Goal: Transaction & Acquisition: Purchase product/service

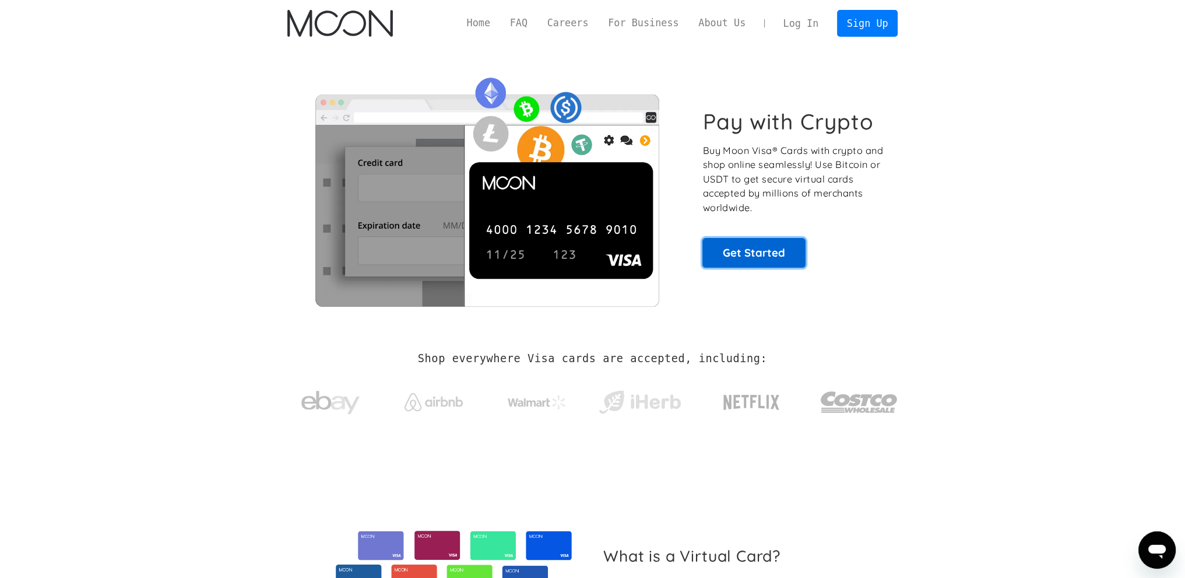
click at [769, 251] on link "Get Started" at bounding box center [754, 252] width 103 height 29
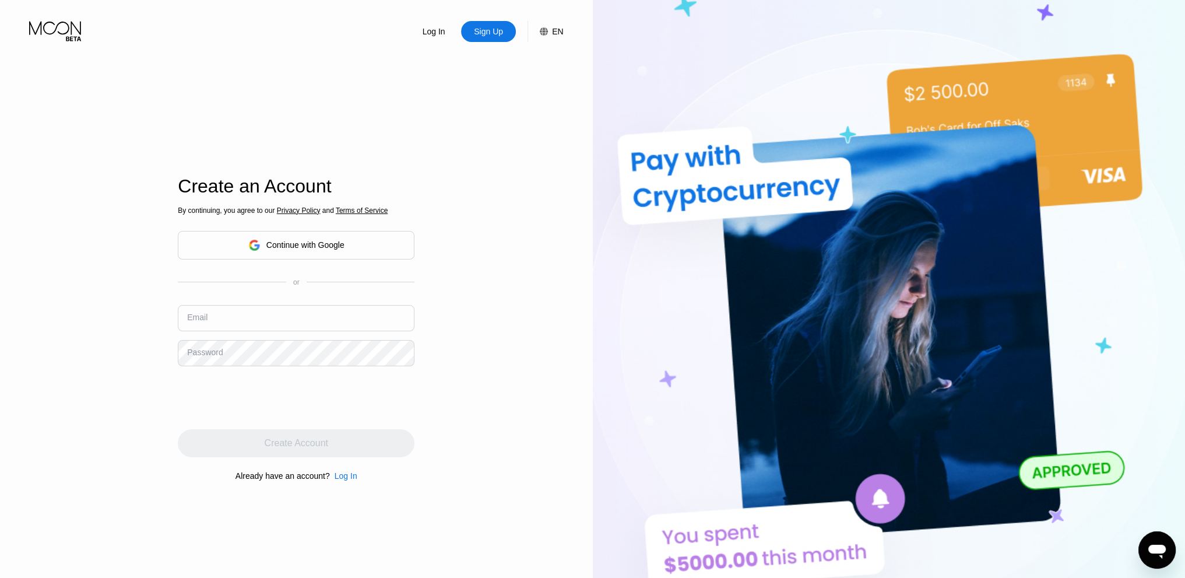
click at [306, 246] on div "Continue with Google" at bounding box center [305, 244] width 78 height 9
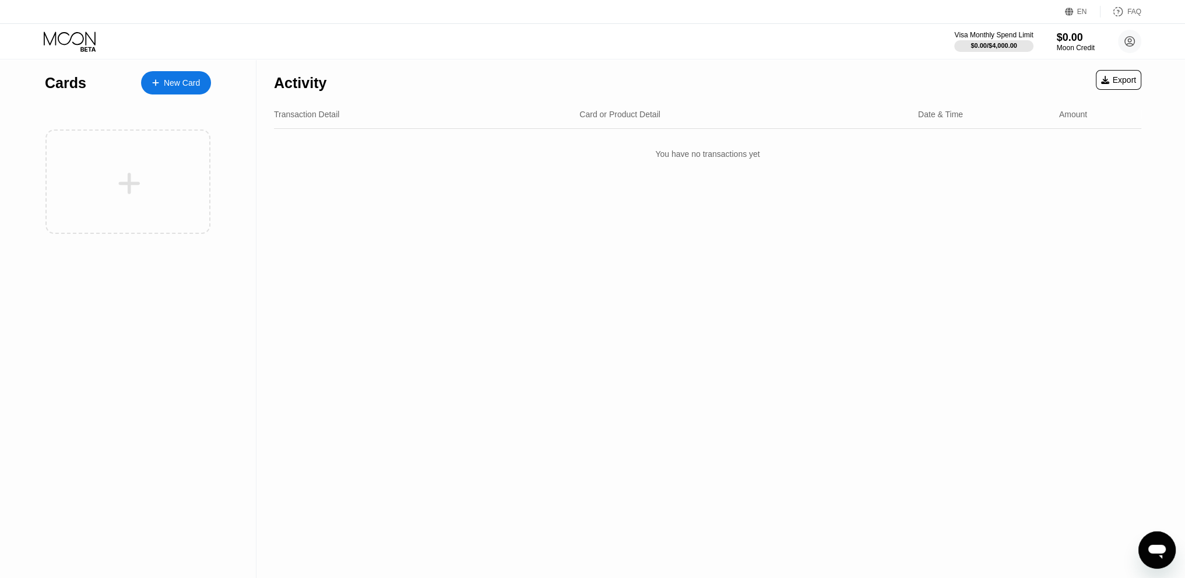
click at [1083, 8] on div "EN" at bounding box center [1082, 12] width 10 height 8
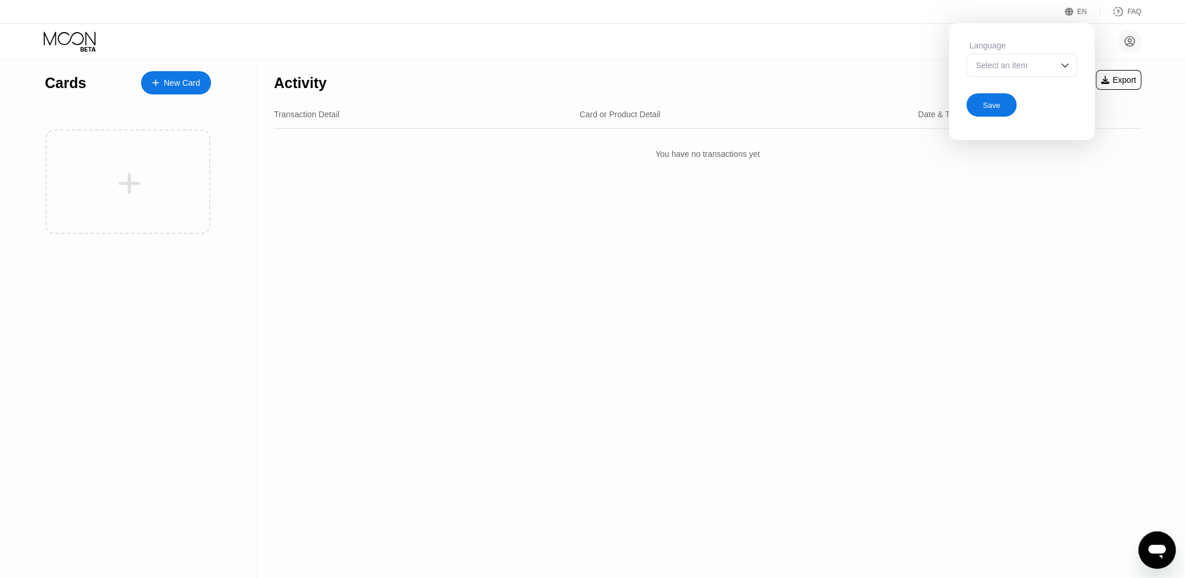
click at [1047, 76] on div "Select an item" at bounding box center [1022, 65] width 111 height 23
click at [1048, 64] on div "Select an item" at bounding box center [1013, 65] width 80 height 9
click at [1056, 67] on div "Select an item" at bounding box center [1022, 65] width 111 height 23
click at [1156, 48] on div "JulienBT2F julienbt2f@gmail.com  Home Settings Support Careers About Us Log ou…" at bounding box center [592, 41] width 1185 height 35
click at [1131, 44] on circle at bounding box center [1129, 41] width 23 height 23
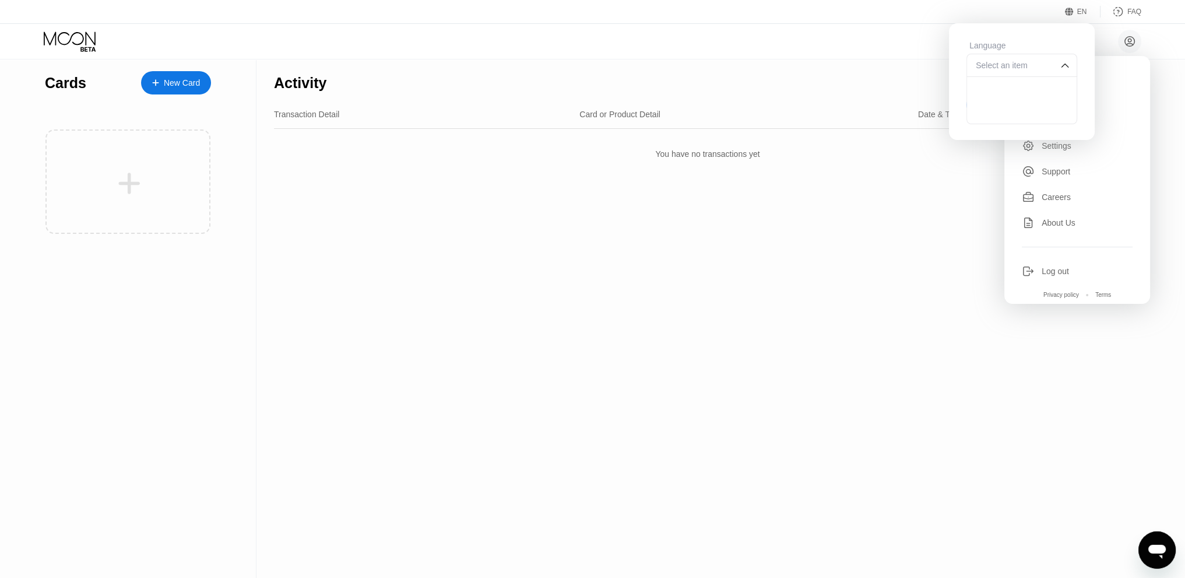
click at [1168, 103] on div "Cards New Card Activity Export Transaction Detail Card or Product Detail Date &…" at bounding box center [592, 318] width 1185 height 518
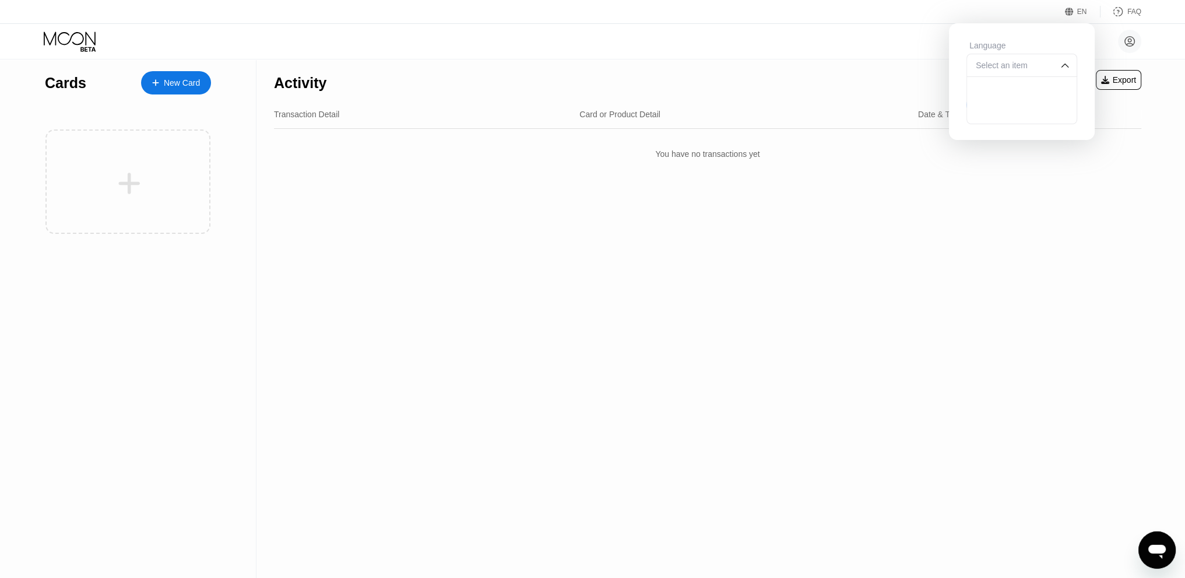
click at [1043, 60] on div "Select an item" at bounding box center [1022, 65] width 111 height 23
click at [963, 18] on div "EN Language Select an item Save FAQ" at bounding box center [592, 12] width 1185 height 24
click at [916, 24] on div "JulienBT2F julienbt2f@gmail.com  Home Settings Support Careers About Us Log ou…" at bounding box center [592, 41] width 1185 height 35
click at [857, 321] on div "Activity Export Transaction Detail Card or Product Detail Date & Time Amount Yo…" at bounding box center [708, 318] width 903 height 518
click at [1014, 73] on div "Select an item" at bounding box center [1022, 65] width 111 height 23
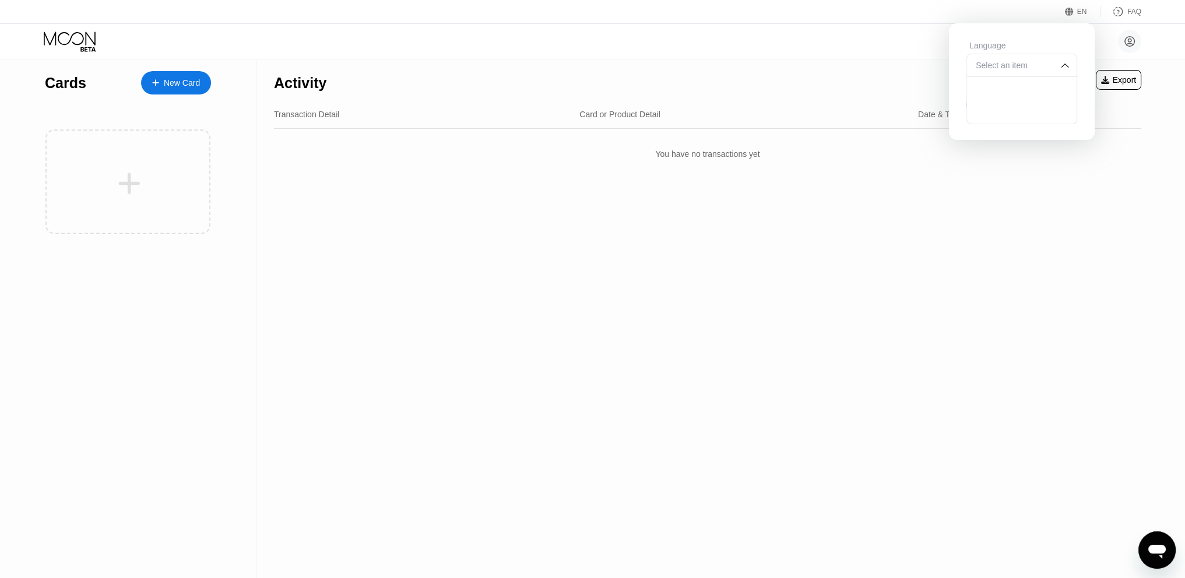
click at [819, 67] on div "Activity Export" at bounding box center [708, 79] width 868 height 41
click at [1080, 13] on div "EN" at bounding box center [1082, 12] width 10 height 8
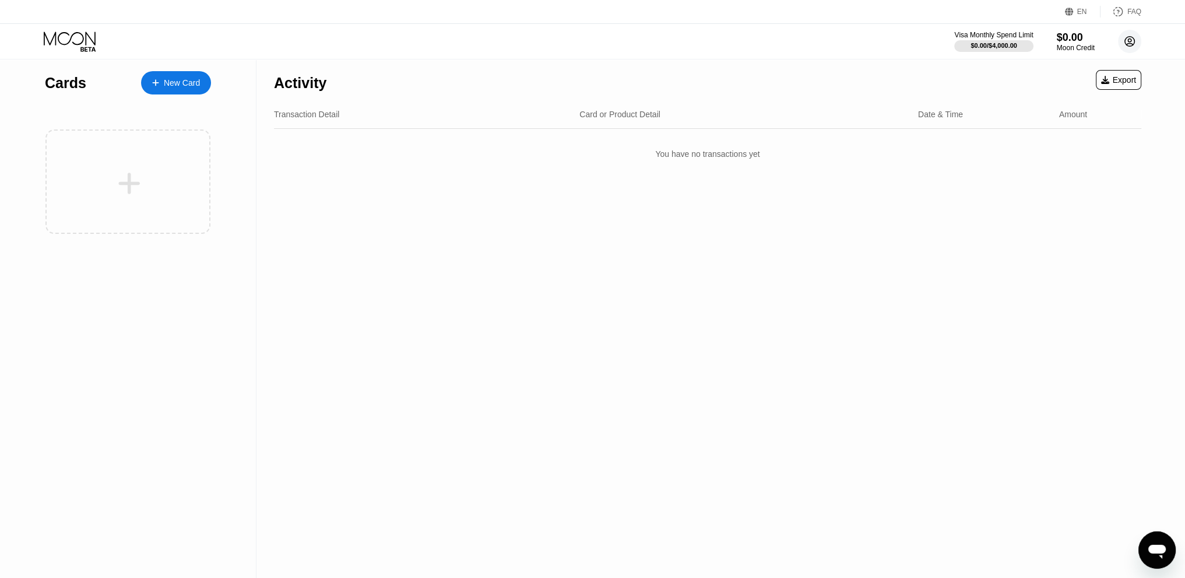
click at [1126, 35] on circle at bounding box center [1129, 41] width 23 height 23
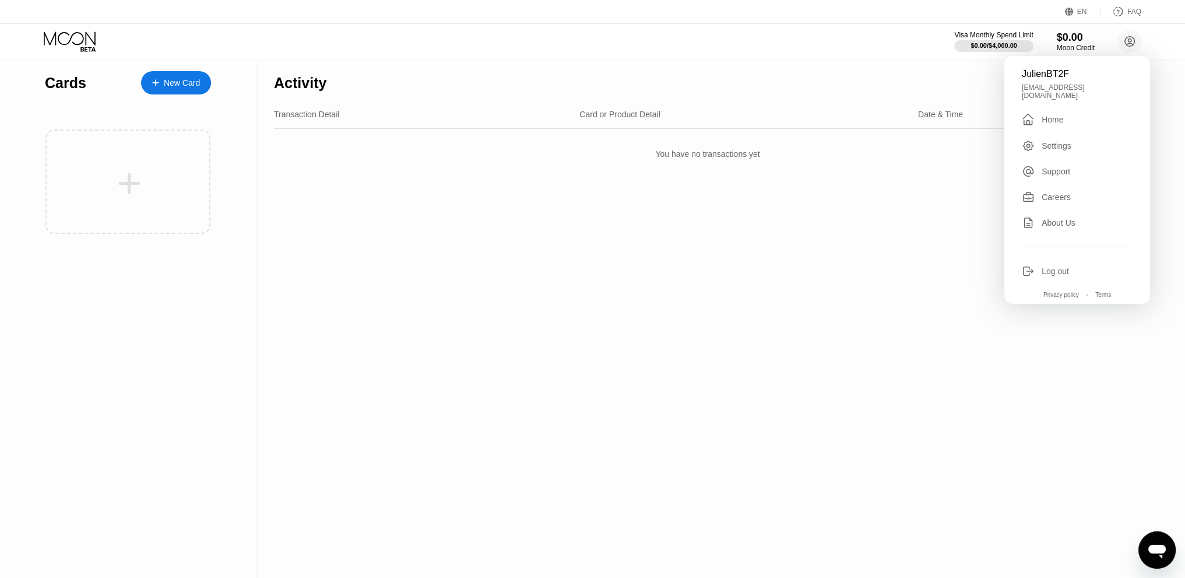
click at [1055, 141] on div "Settings" at bounding box center [1057, 145] width 30 height 9
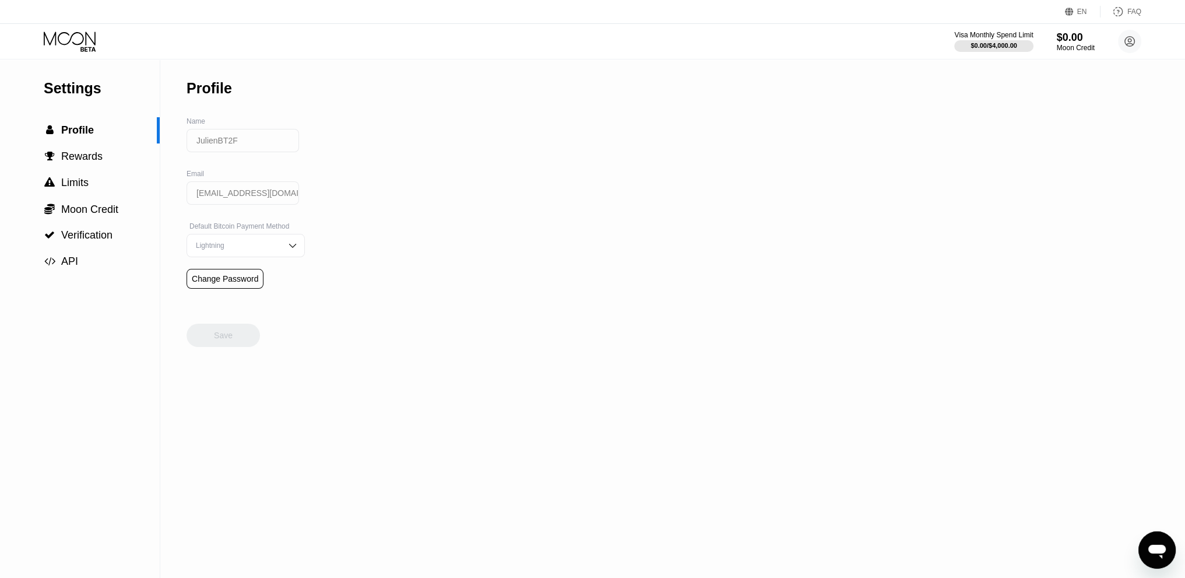
click at [245, 145] on input "JulienBT2F" at bounding box center [243, 140] width 113 height 23
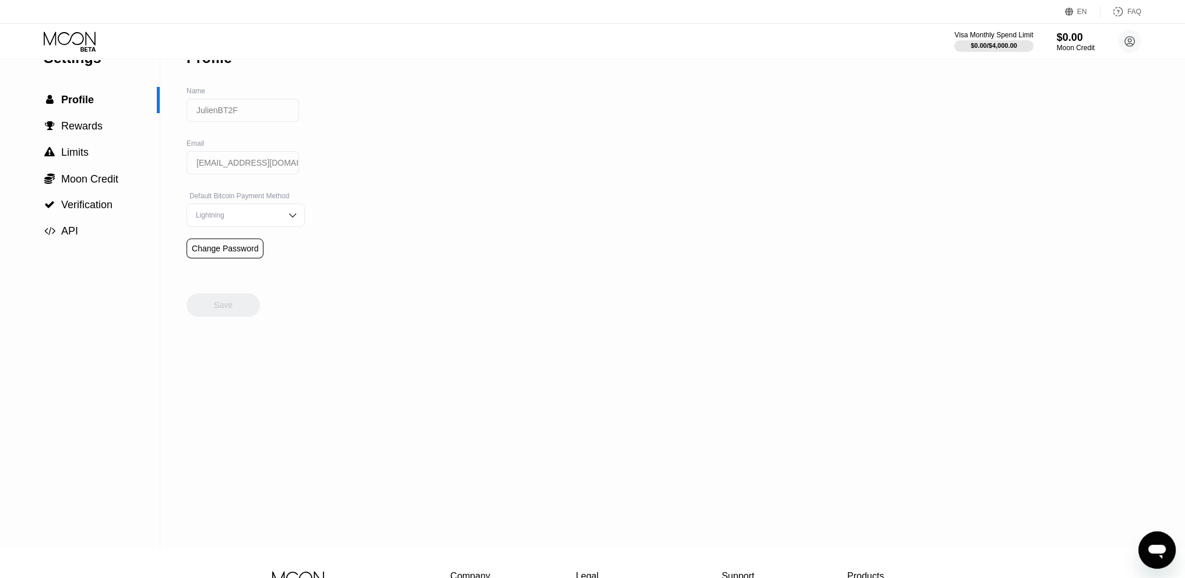
scroll to position [58, 0]
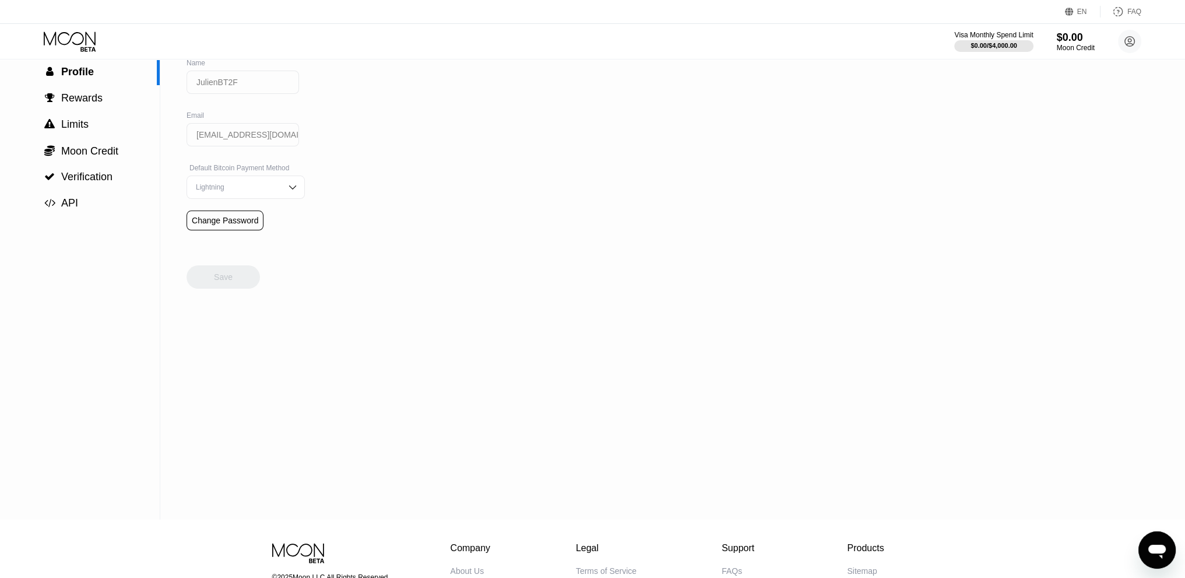
click at [294, 193] on div "Lightning" at bounding box center [246, 186] width 118 height 23
click at [347, 186] on div "Settings  Profile  Rewards  Limits  Moon Credit  Verification  API Profil…" at bounding box center [592, 260] width 1185 height 518
click at [491, 134] on div "Settings  Profile  Rewards  Limits  Moon Credit  Verification  API Profil…" at bounding box center [592, 260] width 1185 height 518
click at [134, 282] on div "Settings  Profile  Rewards  Limits  Moon Credit  Verification  API" at bounding box center [80, 260] width 160 height 518
click at [86, 75] on span "Profile" at bounding box center [77, 72] width 33 height 12
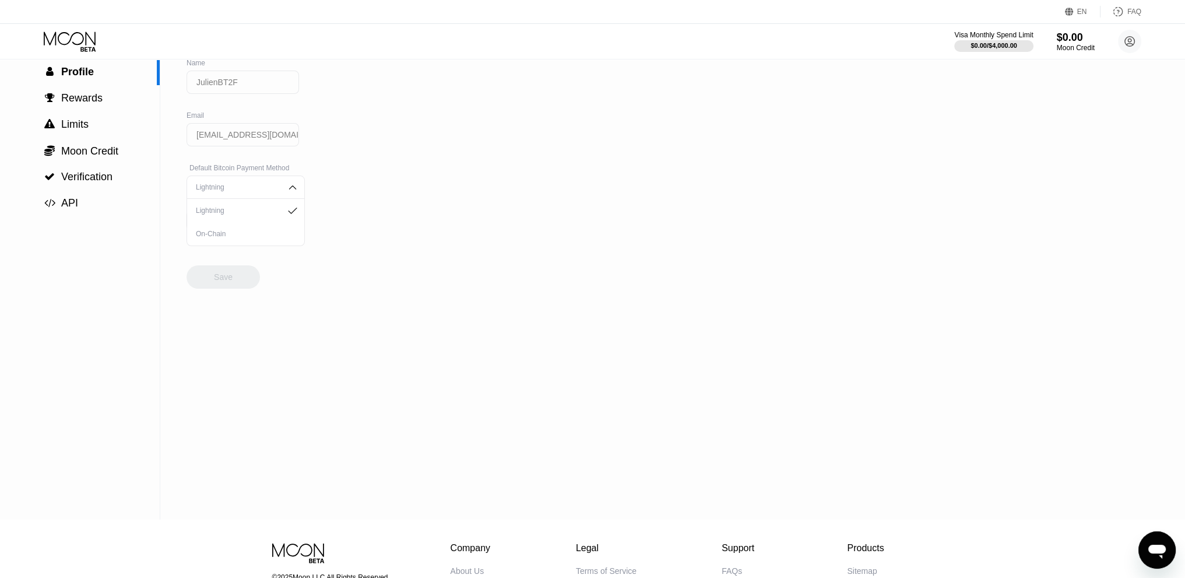
click at [72, 36] on icon at bounding box center [70, 37] width 52 height 13
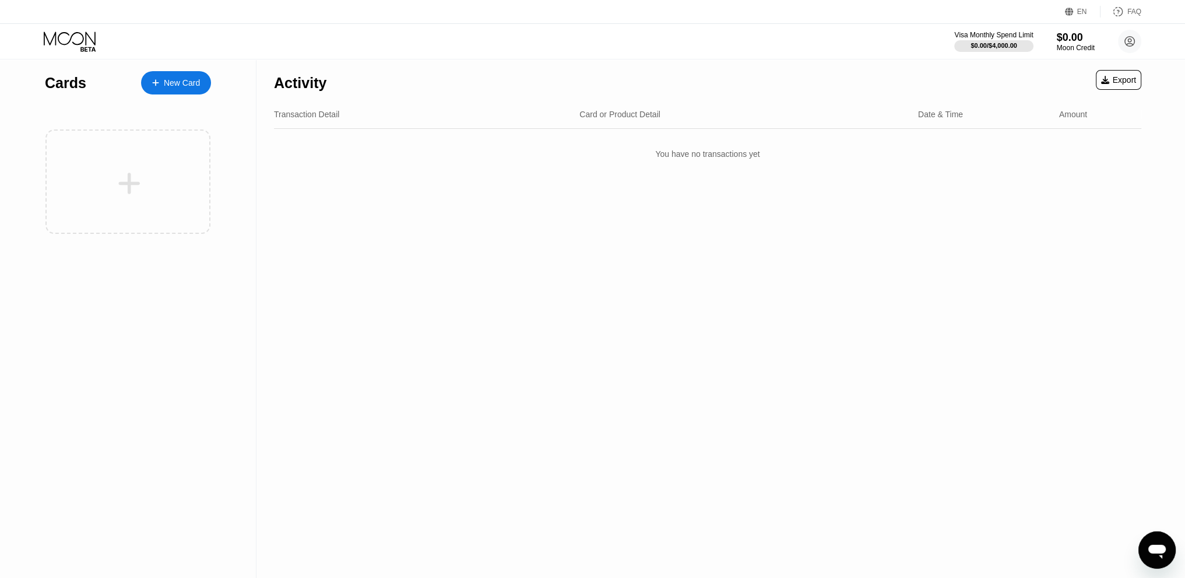
click at [187, 79] on div "New Card" at bounding box center [182, 83] width 36 height 10
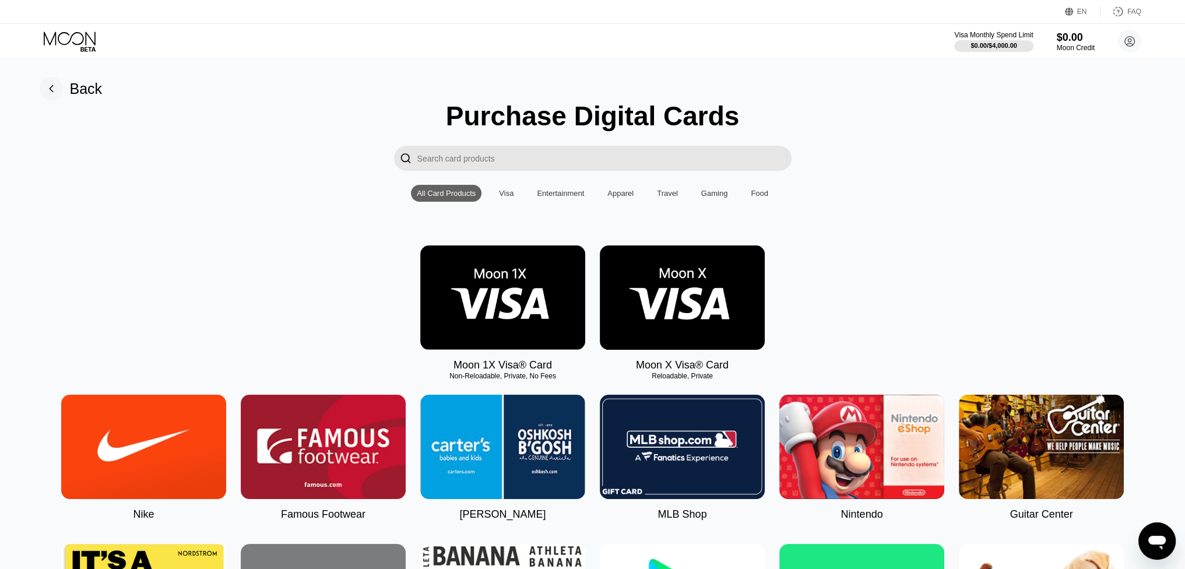
click at [904, 155] on div "" at bounding box center [592, 158] width 1159 height 25
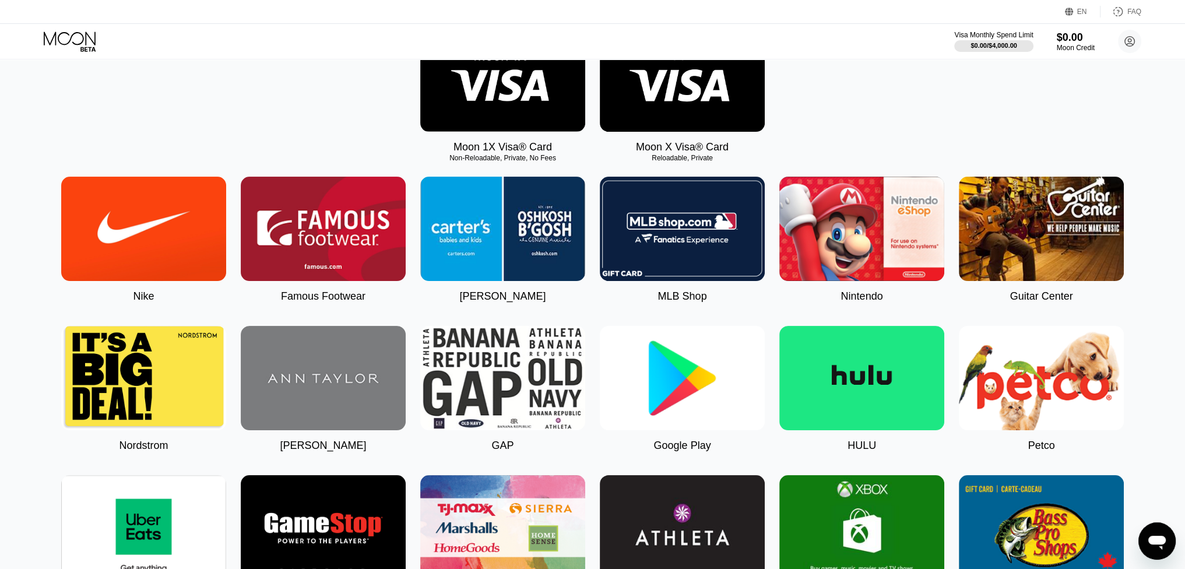
scroll to position [221, 0]
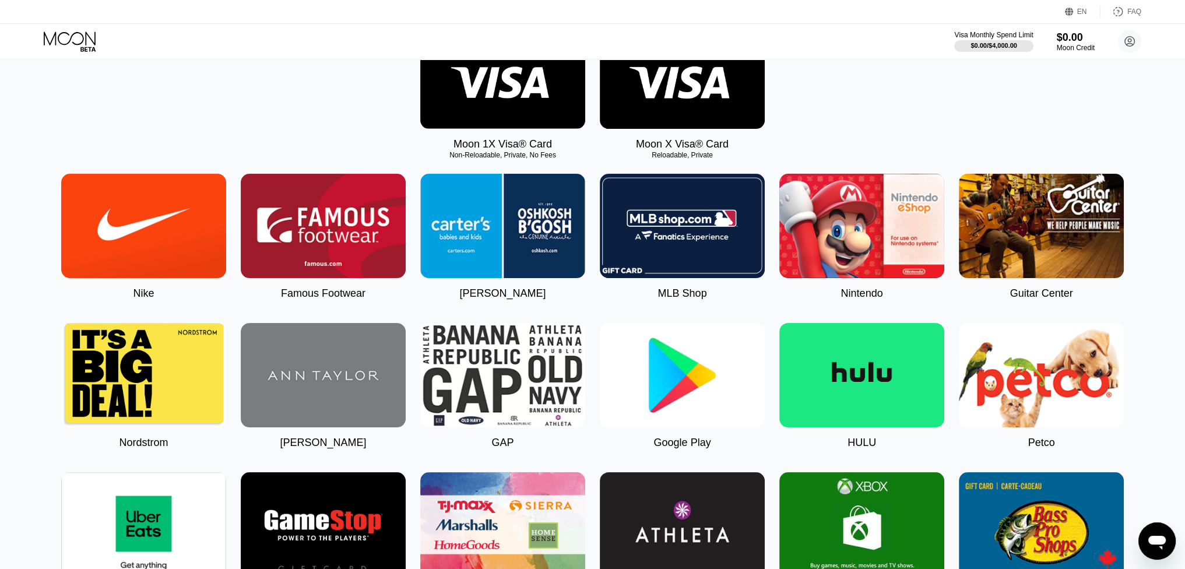
scroll to position [221, 0]
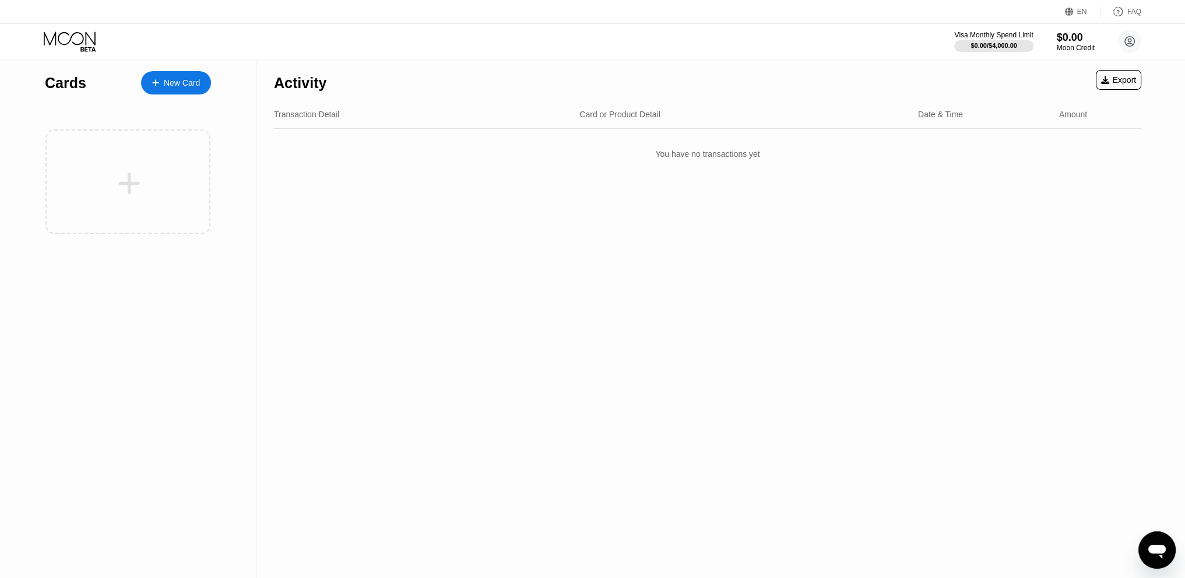
click at [167, 170] on div at bounding box center [129, 183] width 145 height 26
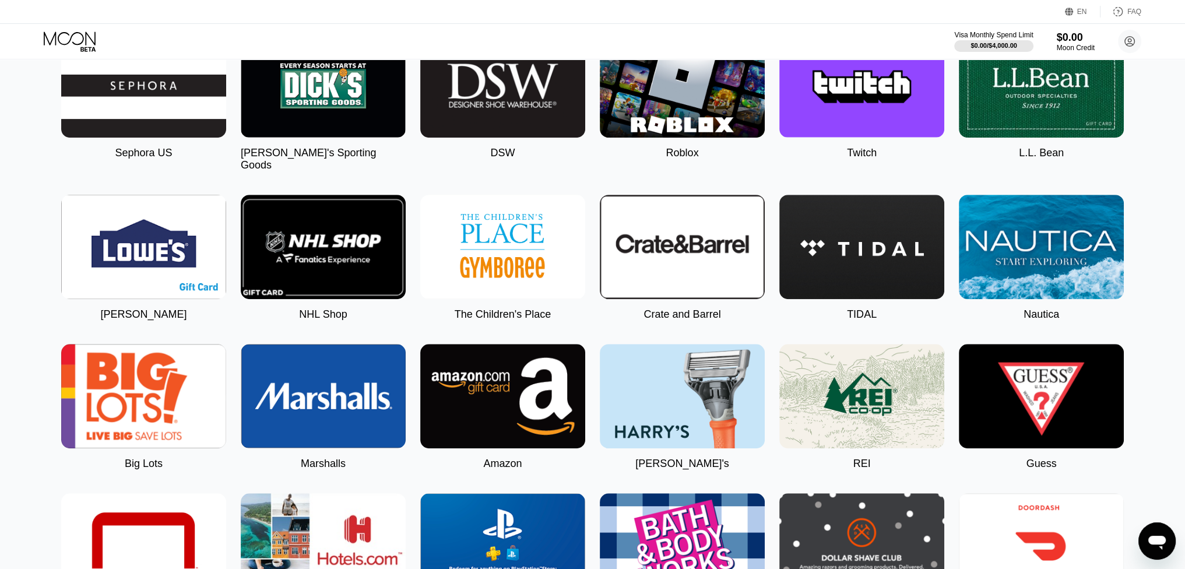
scroll to position [1166, 0]
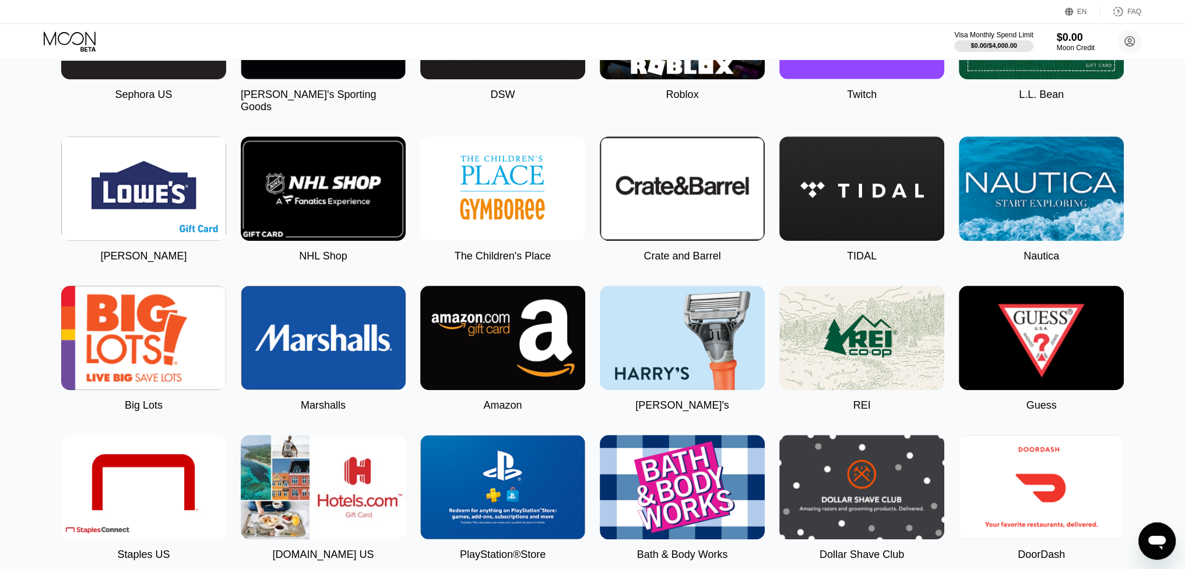
click at [478, 332] on img at bounding box center [502, 338] width 165 height 104
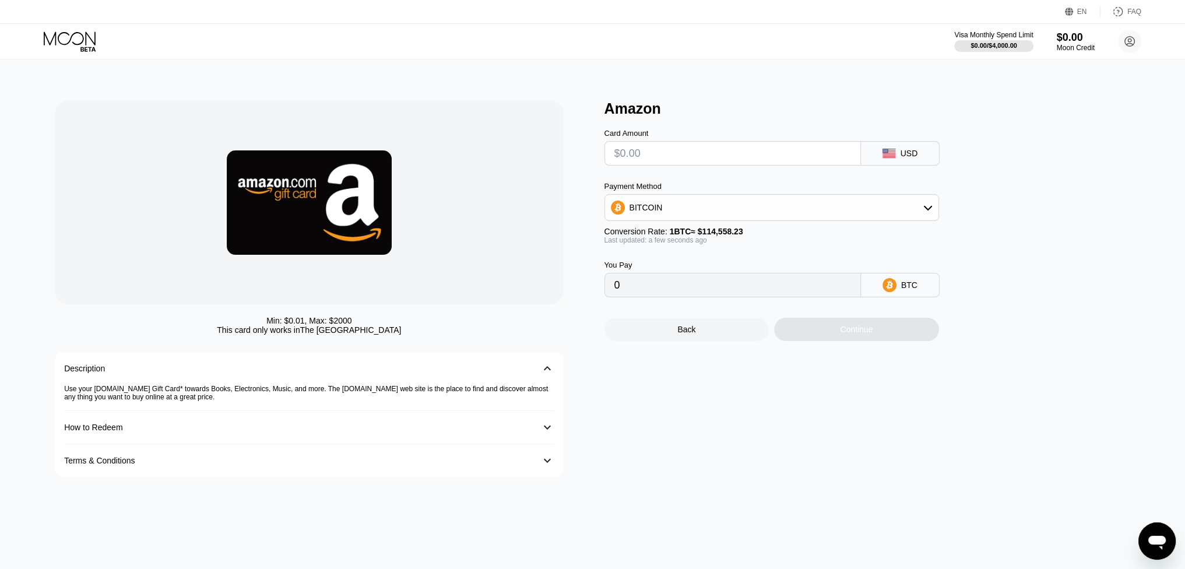
click at [762, 219] on div "BITCOIN" at bounding box center [771, 207] width 333 height 23
click at [968, 183] on div "Card Amount USD Payment Method BITCOIN BITCOIN USDT on TRON Conversion Rate: 1 …" at bounding box center [791, 207] width 373 height 180
click at [1007, 177] on div "Amazon Card Amount USD Payment Method BITCOIN BITCOIN USDT on TRON Conversion R…" at bounding box center [874, 288] width 538 height 377
click at [921, 216] on div "BITCOIN" at bounding box center [771, 207] width 333 height 23
click at [744, 171] on div "Card Amount USD Payment Method BITCOIN Conversion Rate: 1 BTC ≈ $114,558.23 Las…" at bounding box center [791, 207] width 373 height 180
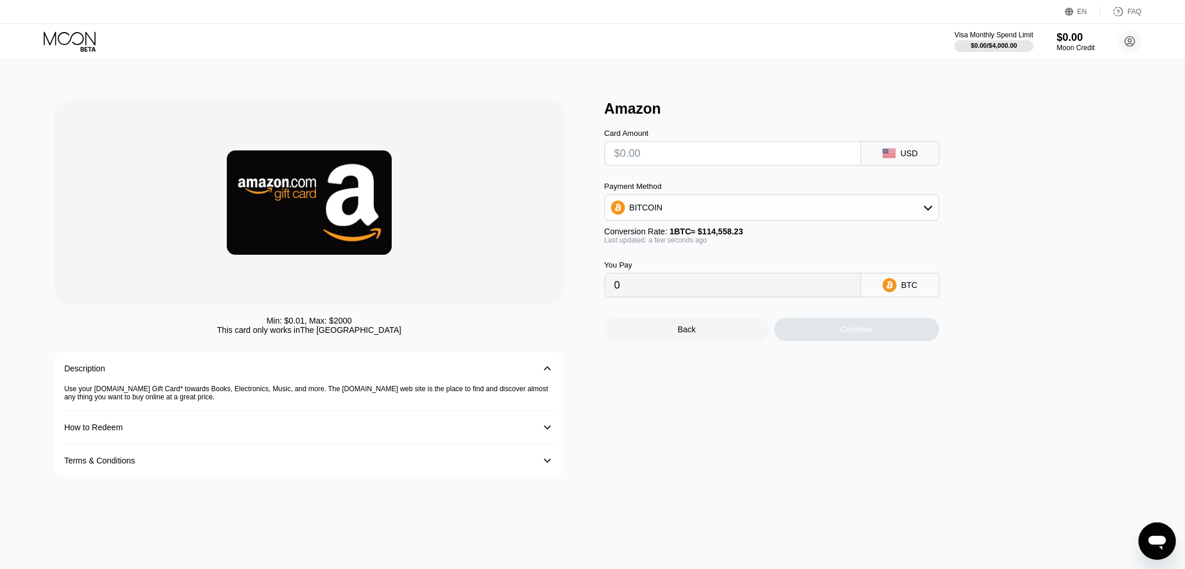
click at [900, 162] on div "USD" at bounding box center [900, 153] width 79 height 24
click at [761, 163] on input "text" at bounding box center [732, 153] width 237 height 23
type input "$1"
type input "0.00000873"
type input "$10"
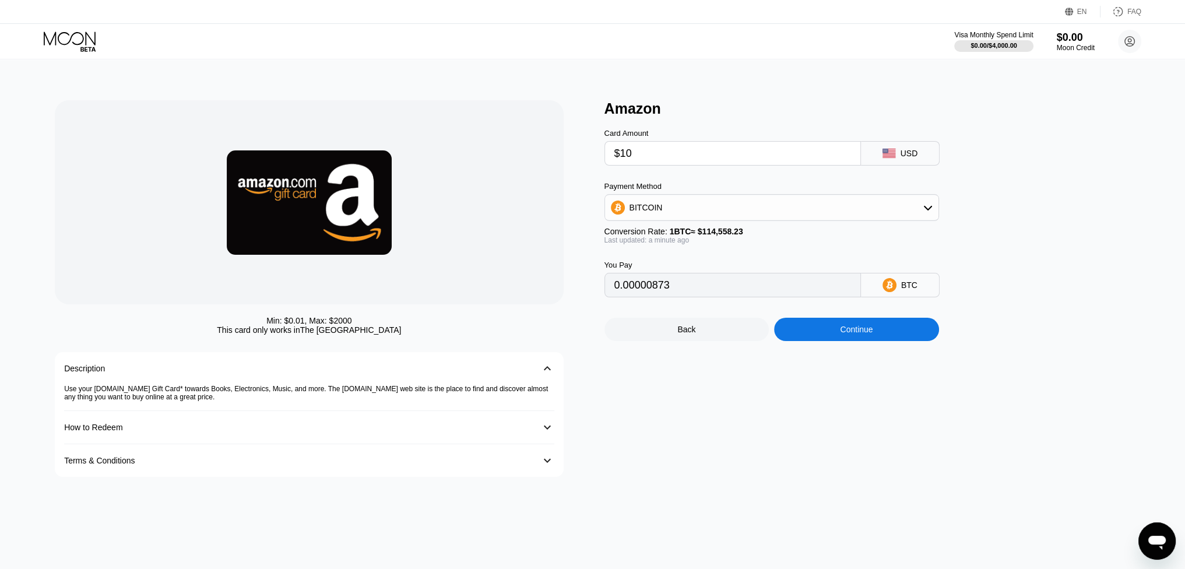
type input "0.00008730"
type input "$100"
type input "0.00087292"
type input "$1000"
type input "0.00872919"
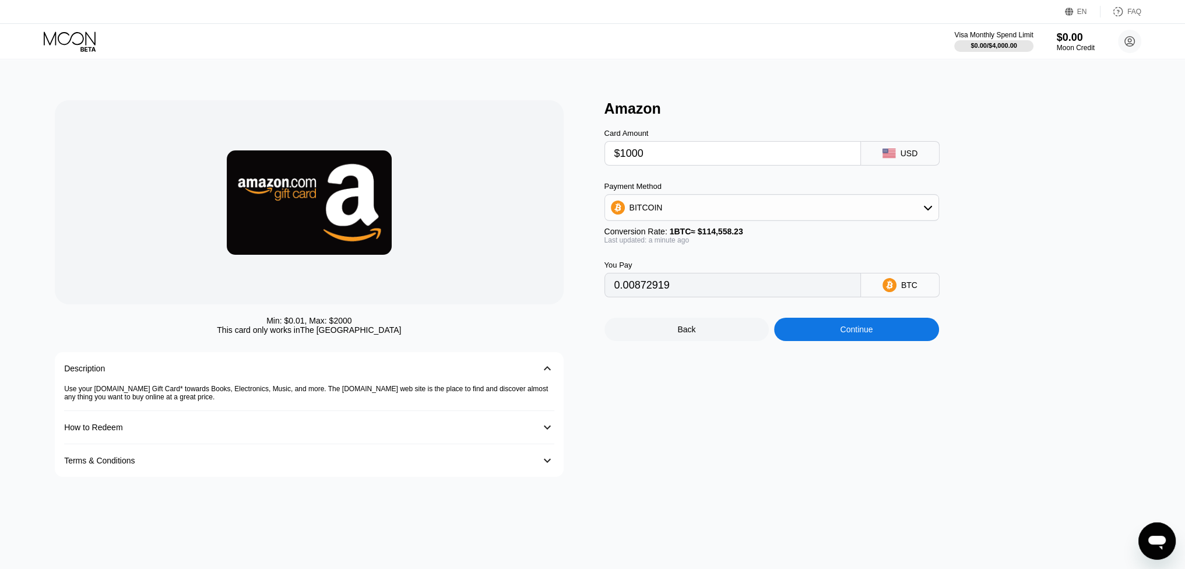
type input "$10000"
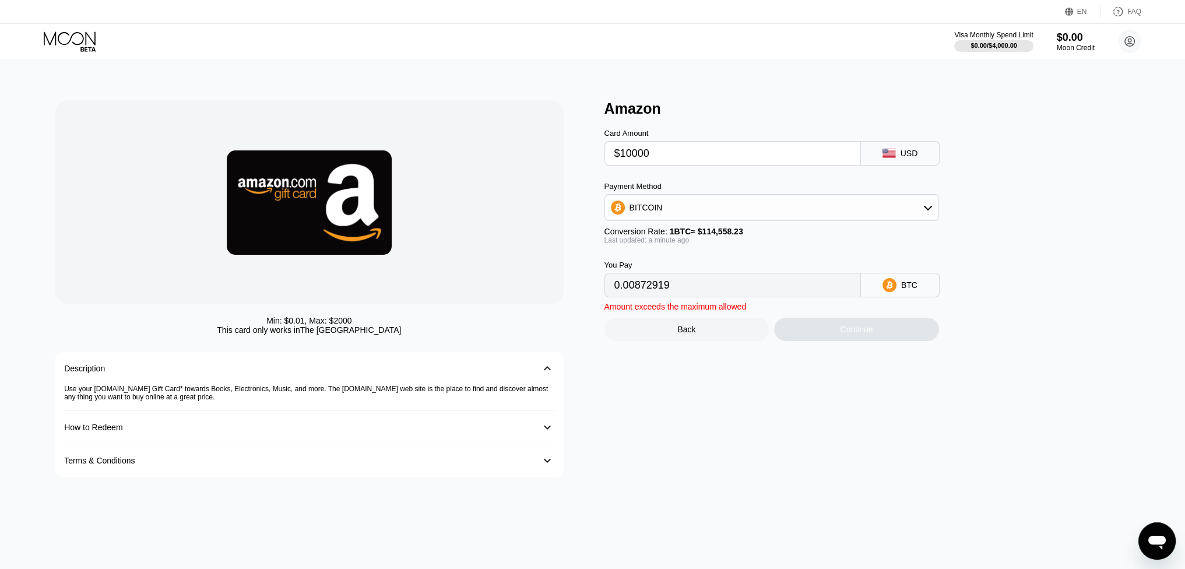
type input "0.08729185"
type input "$1000"
type input "0.00872919"
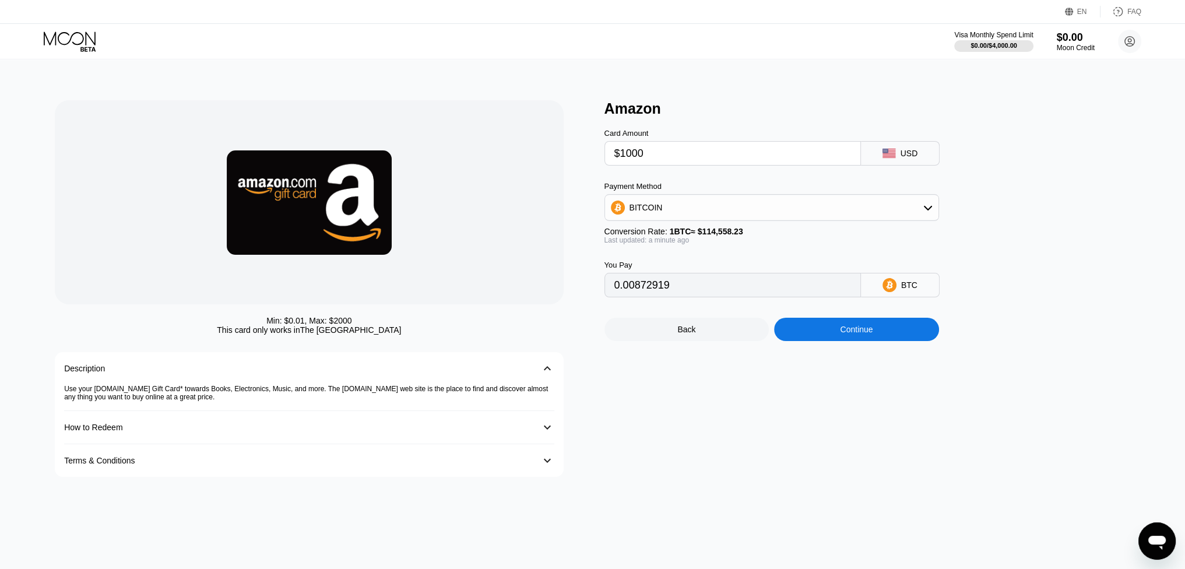
type input "$1000"
click at [1083, 219] on div "Amazon Card Amount $1000 USD Payment Method BITCOIN Conversion Rate: 1 BTC ≈ $1…" at bounding box center [874, 288] width 538 height 377
click at [904, 206] on div "BITCOIN" at bounding box center [771, 207] width 333 height 23
click at [979, 177] on div "Amazon Card Amount $1000 USD Payment Method BITCOIN BITCOIN USDT on TRON Conver…" at bounding box center [874, 288] width 538 height 377
click at [1028, 220] on div "Amazon Card Amount $1000 USD Payment Method BITCOIN BITCOIN USDT on TRON Conver…" at bounding box center [874, 288] width 538 height 377
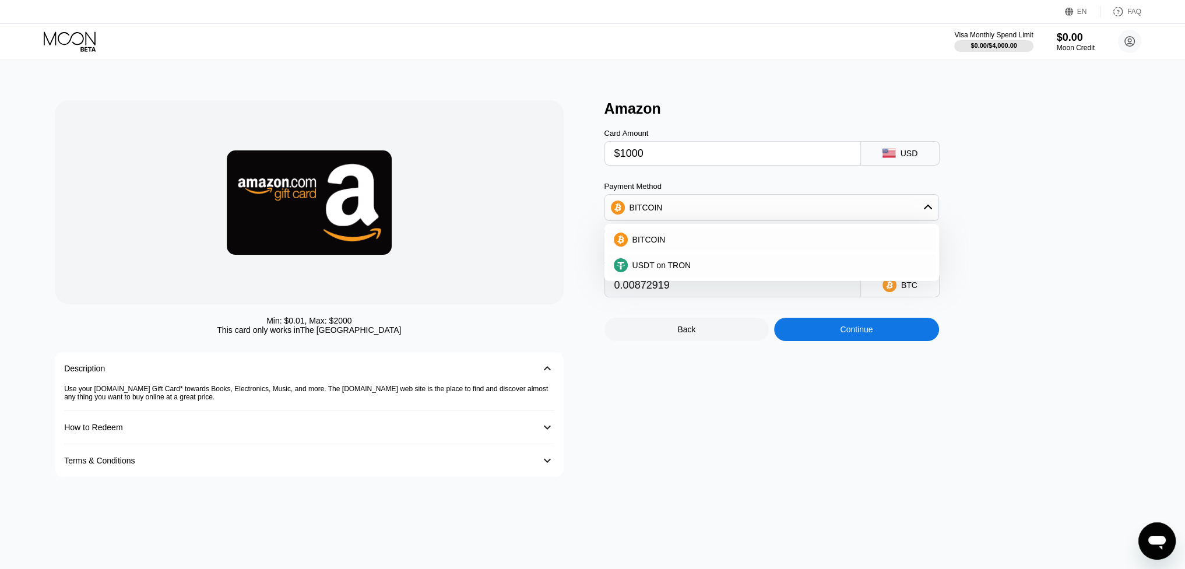
click at [879, 355] on div "Amazon Card Amount $1000 USD Payment Method BITCOIN BITCOIN USDT on TRON Conver…" at bounding box center [874, 288] width 538 height 377
click at [856, 334] on div "Continue" at bounding box center [856, 329] width 33 height 9
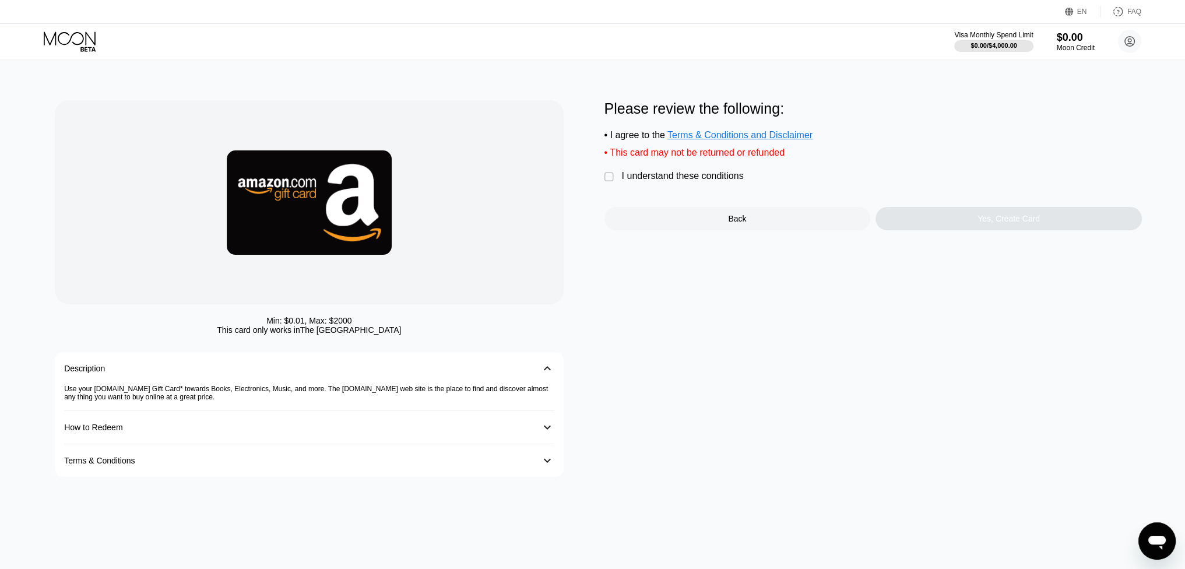
drag, startPoint x: 784, startPoint y: 332, endPoint x: 771, endPoint y: 330, distance: 13.5
click at [784, 332] on div "Please review the following: • I agree to the Terms & Conditions and Disclaimer…" at bounding box center [874, 288] width 538 height 377
click at [602, 186] on div "Min: $ 0.01 , Max: $ 2000 This card only works in [GEOGRAPHIC_DATA] Description…" at bounding box center [593, 288] width 1076 height 377
click at [610, 183] on div "" at bounding box center [611, 177] width 12 height 12
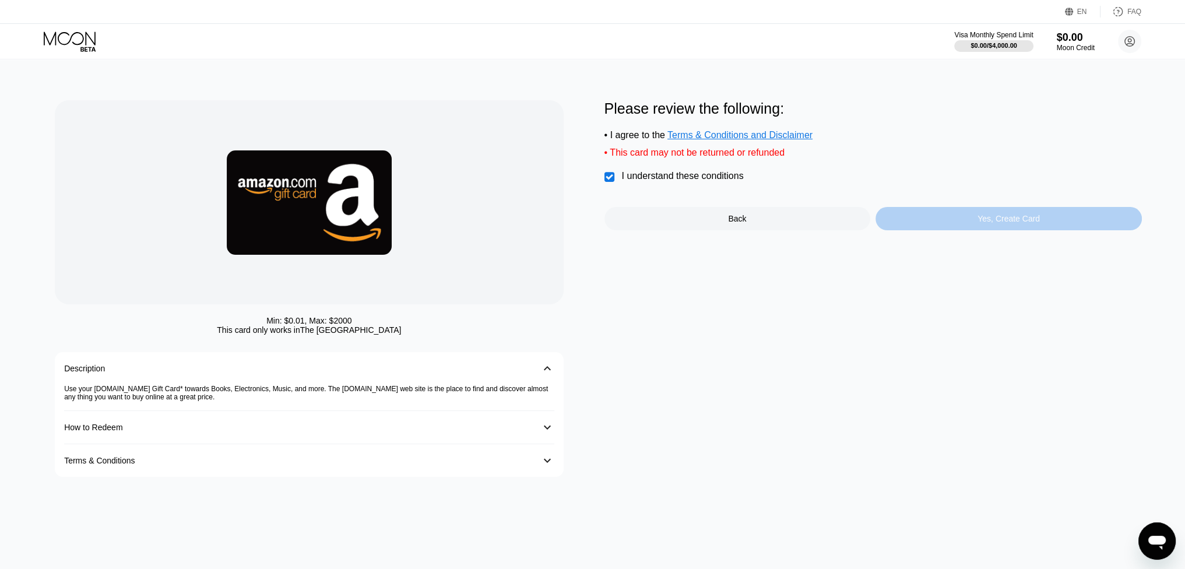
click at [981, 221] on div "Yes, Create Card" at bounding box center [1009, 218] width 266 height 23
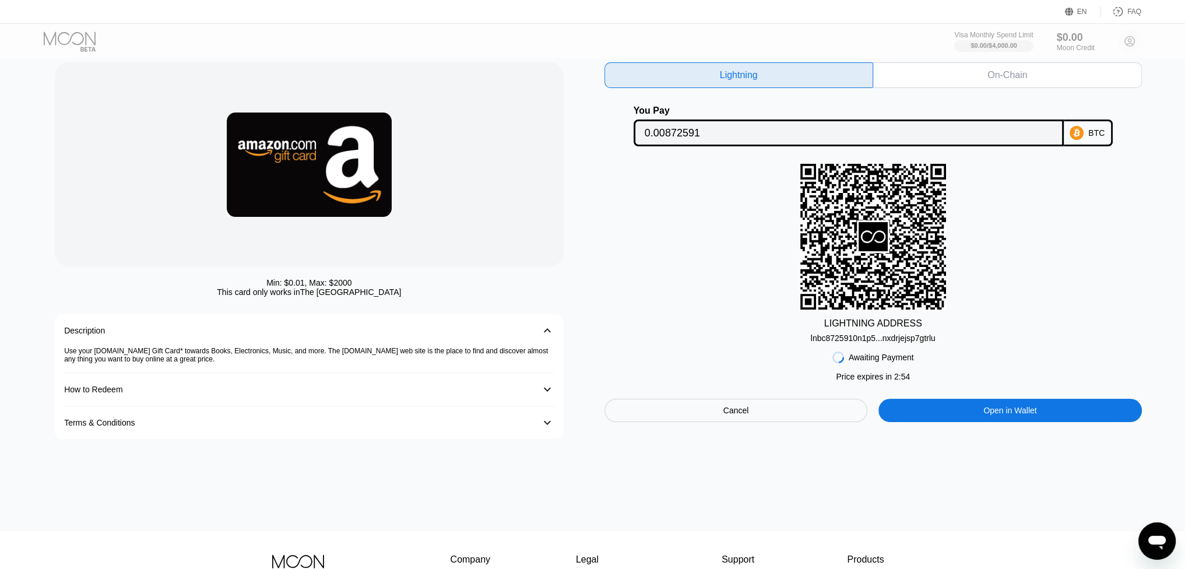
scroll to position [58, 0]
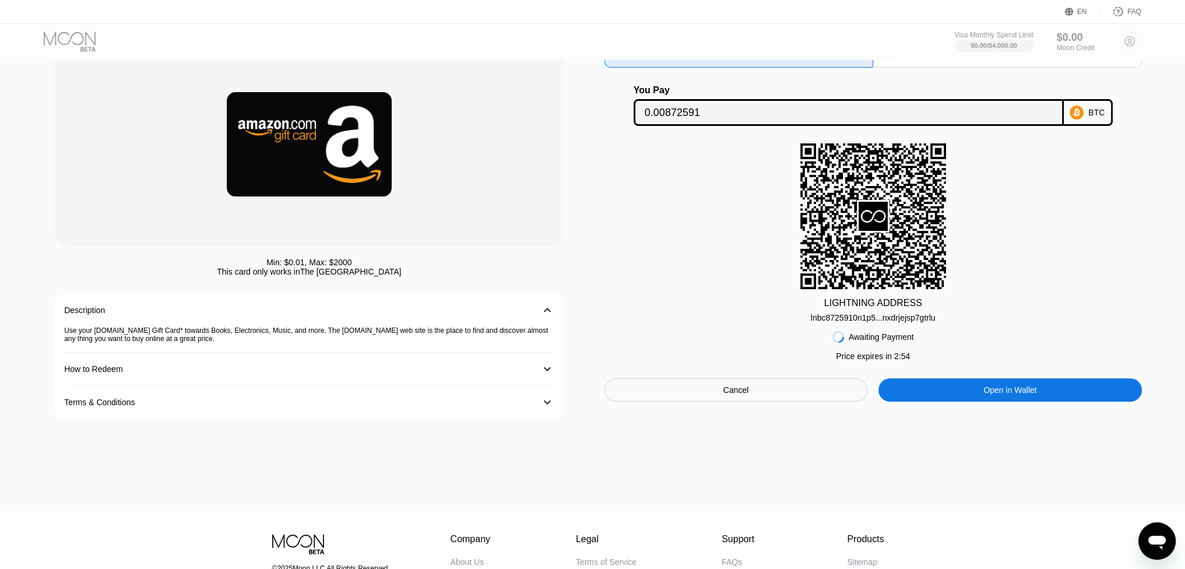
click at [528, 374] on div "How to Redeem" at bounding box center [297, 368] width 466 height 9
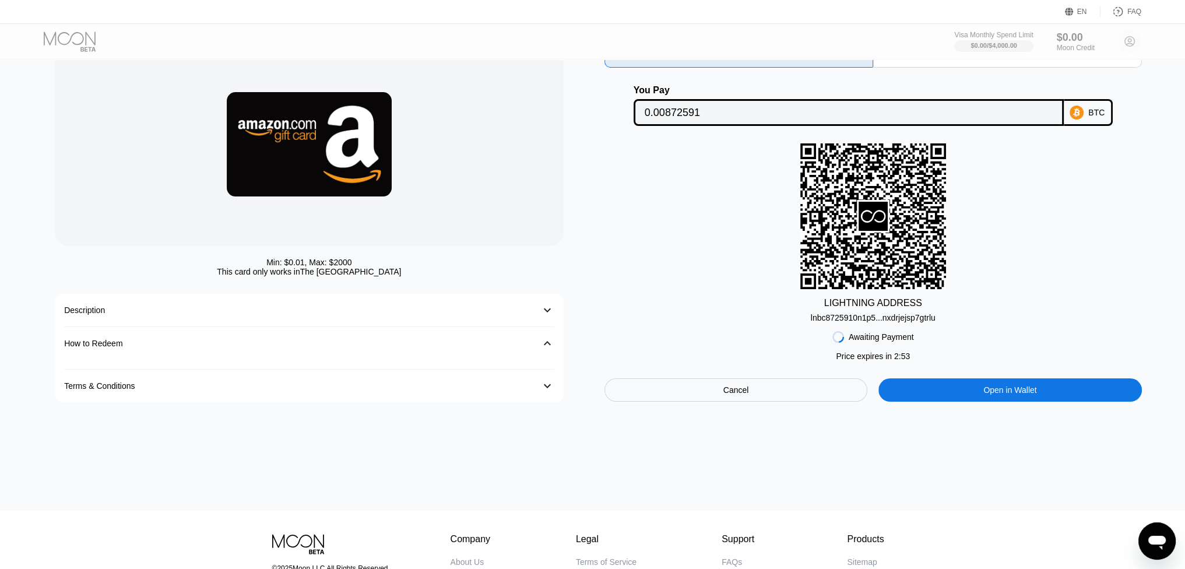
scroll to position [177, 0]
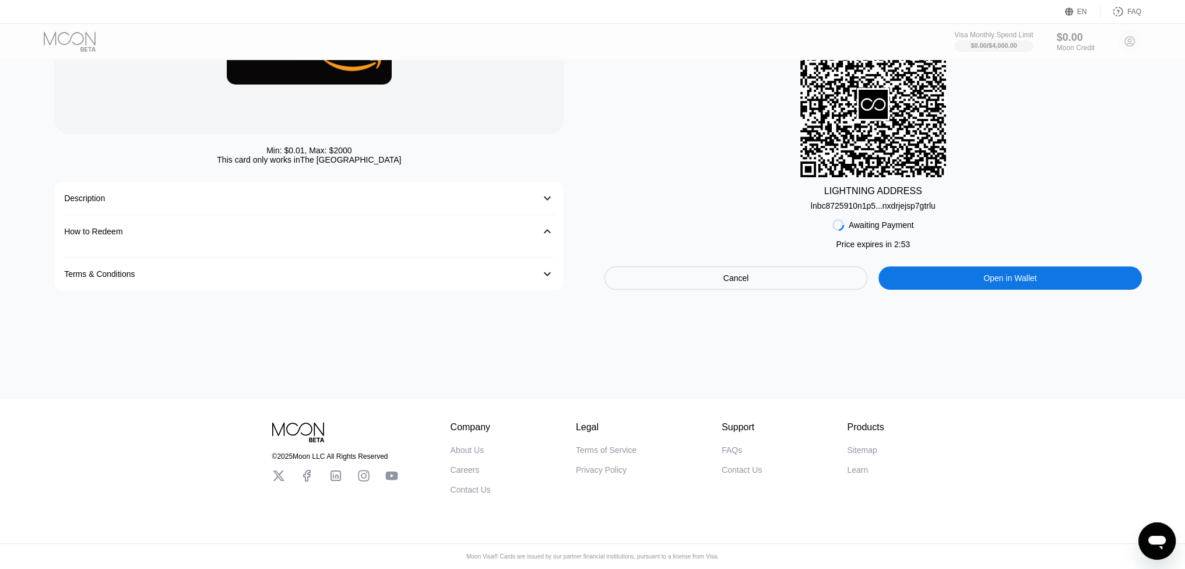
click at [536, 224] on div "How to Redeem 󰅀" at bounding box center [309, 231] width 490 height 33
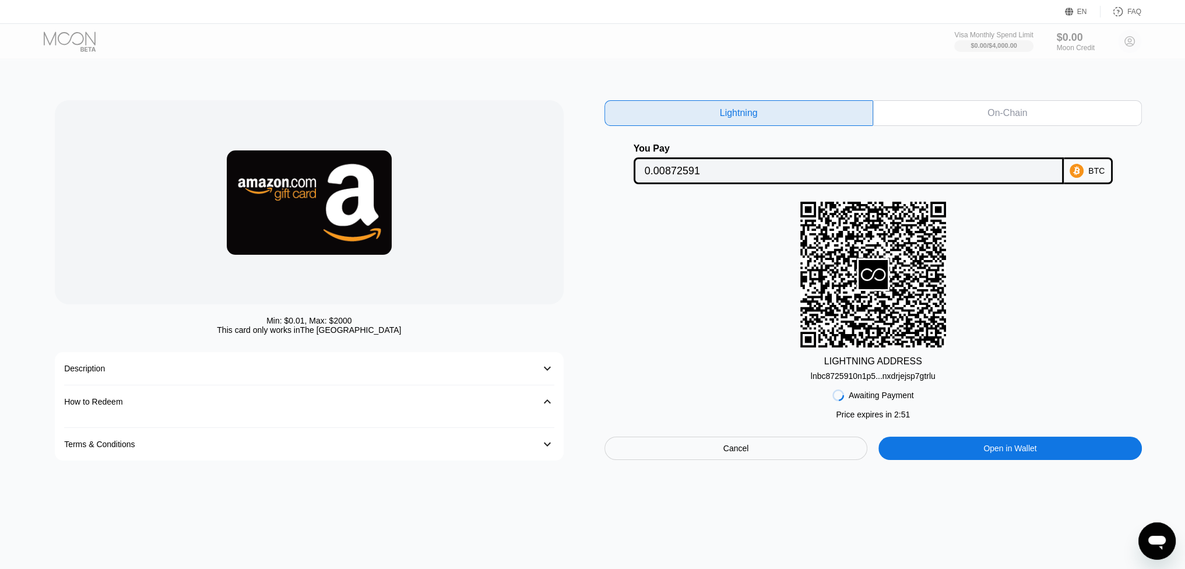
click at [767, 458] on div "Cancel" at bounding box center [737, 448] width 264 height 23
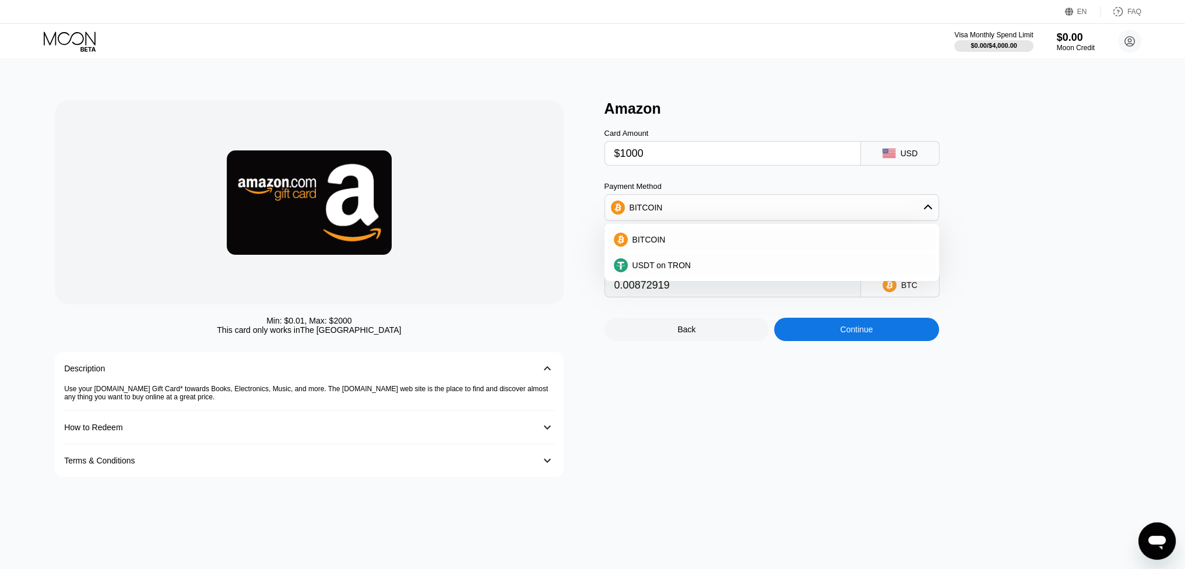
click at [856, 341] on div "Continue" at bounding box center [856, 329] width 165 height 23
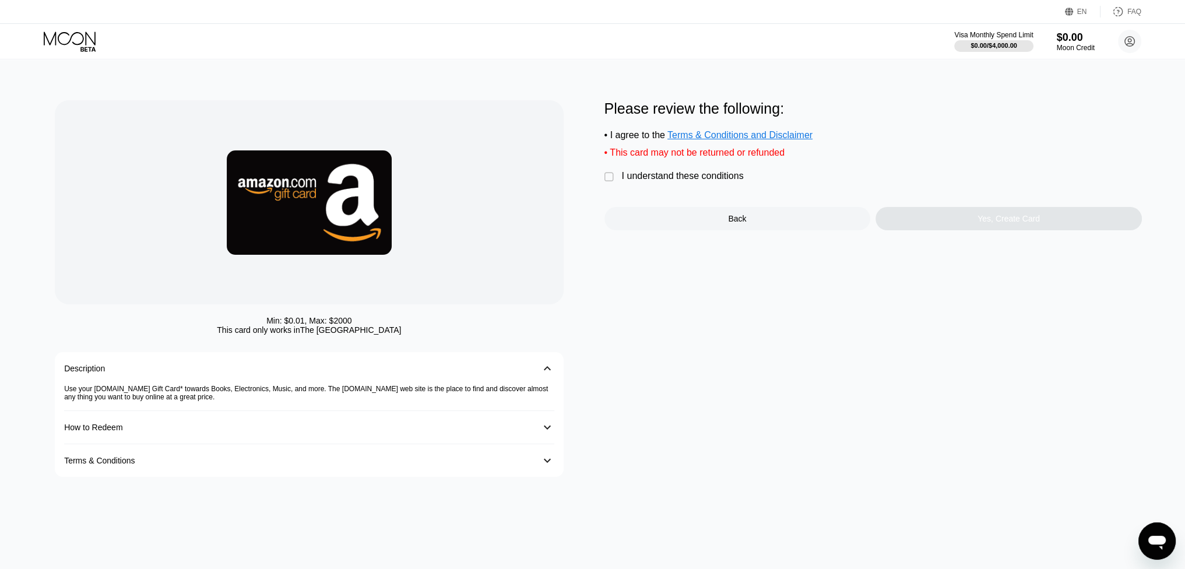
click at [714, 139] on span "Terms & Conditions and Disclaimer" at bounding box center [740, 135] width 145 height 10
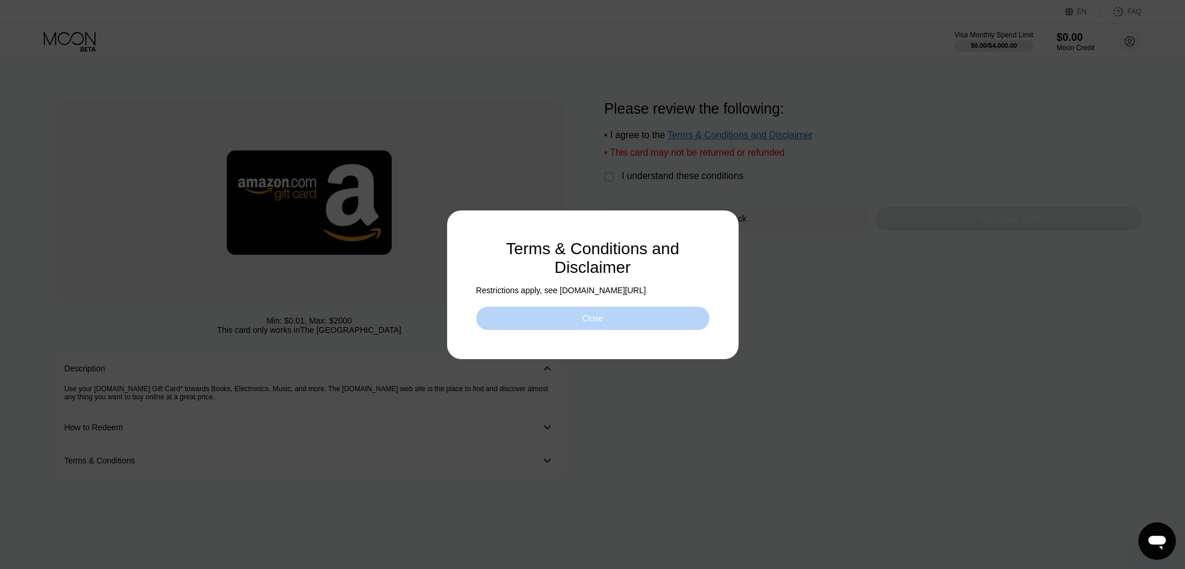
click at [659, 328] on div "Close" at bounding box center [592, 318] width 233 height 23
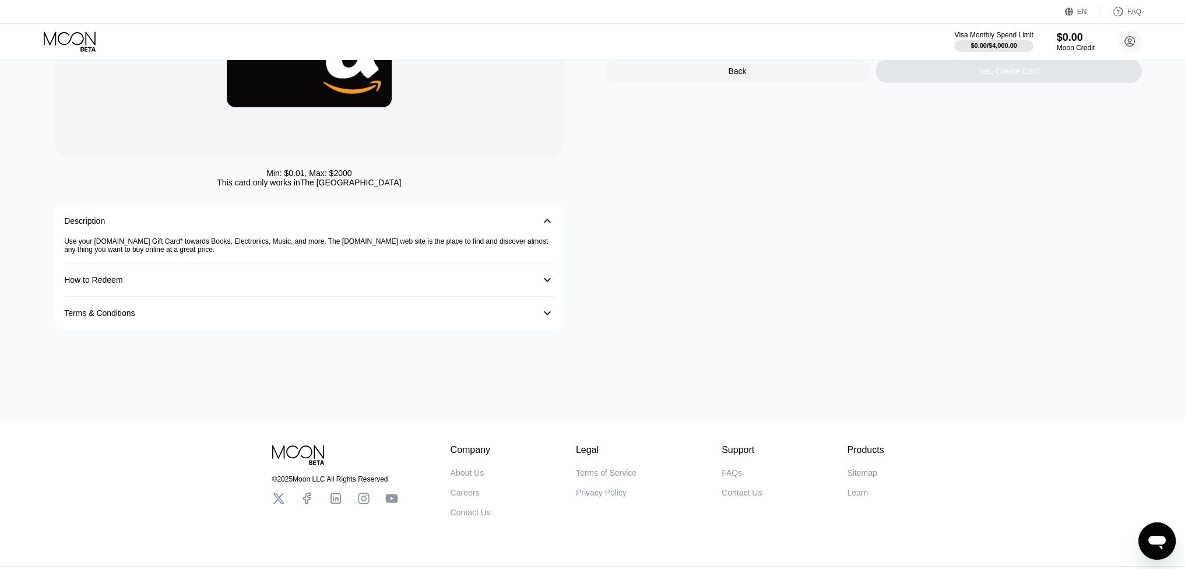
scroll to position [119, 0]
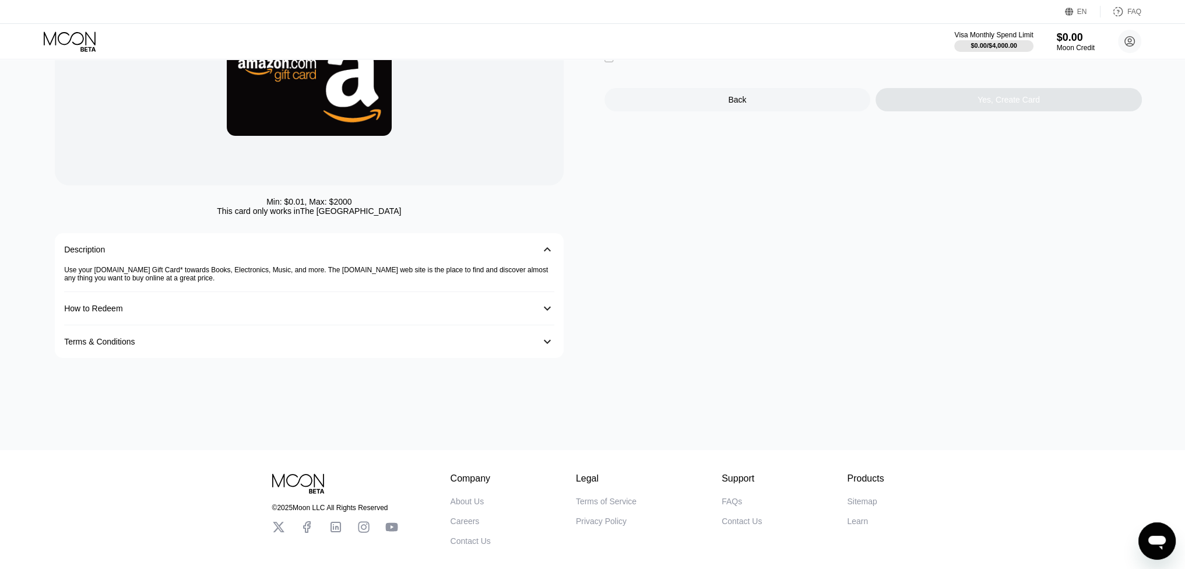
click at [81, 42] on icon at bounding box center [70, 37] width 52 height 13
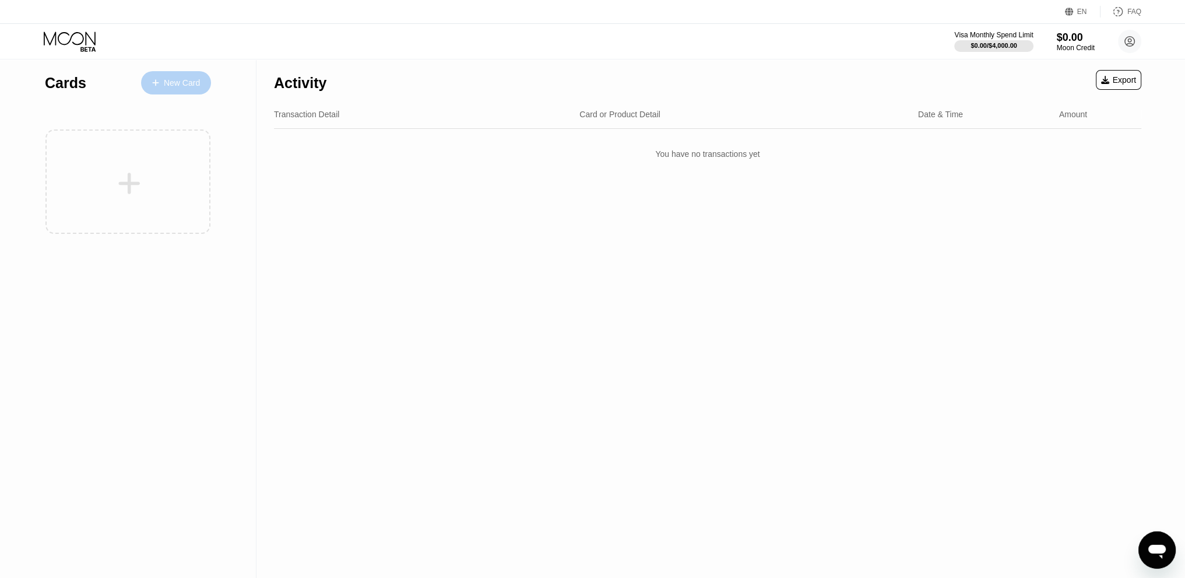
click at [164, 85] on div "New Card" at bounding box center [182, 83] width 36 height 10
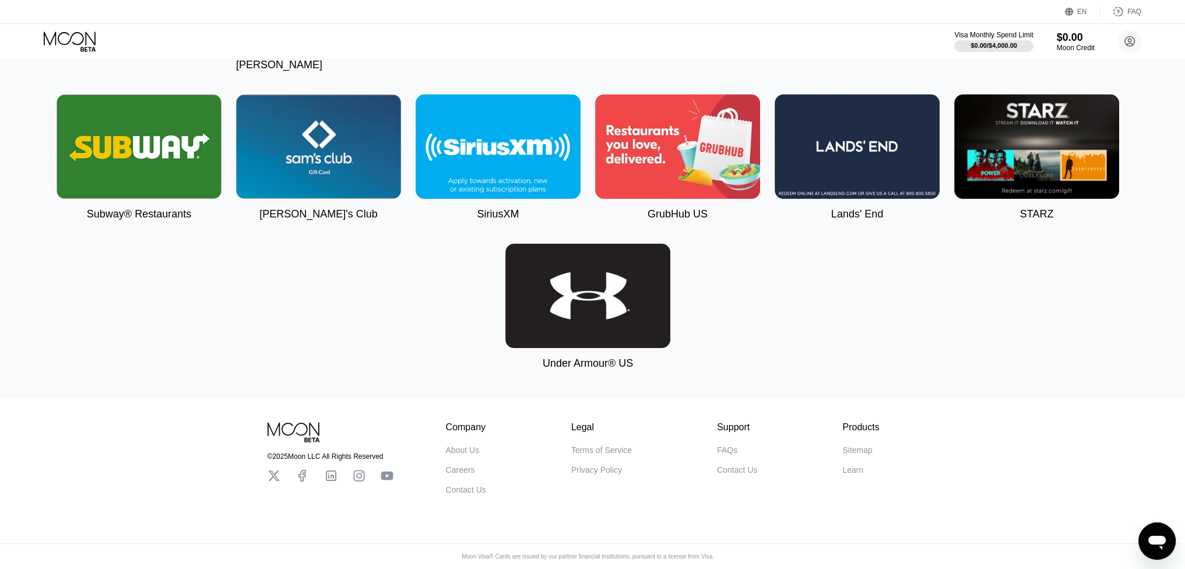
scroll to position [2495, 5]
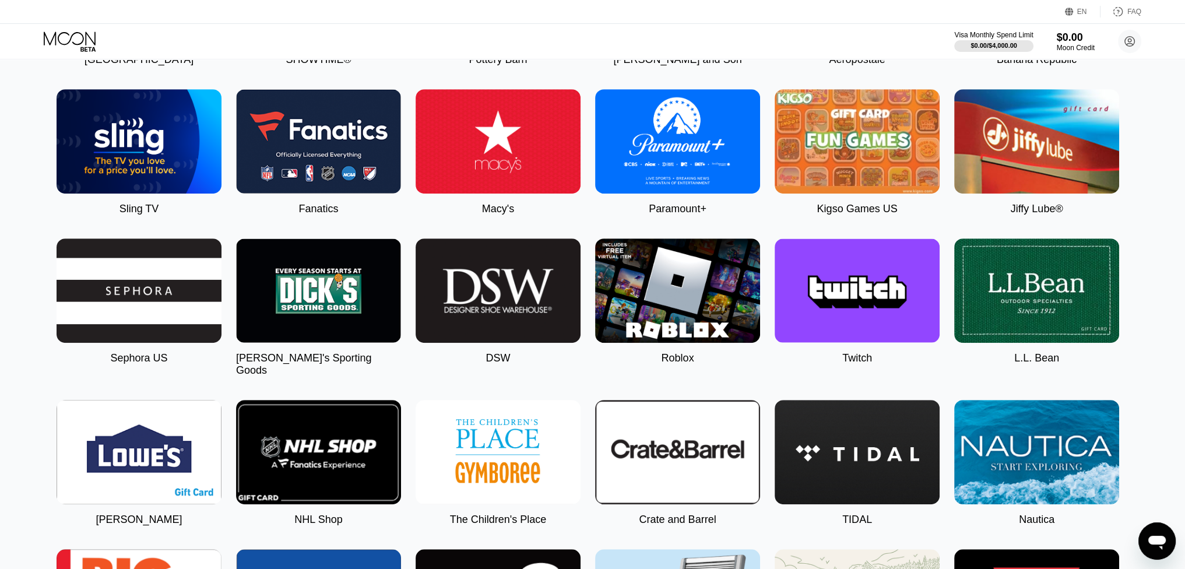
scroll to position [891, 5]
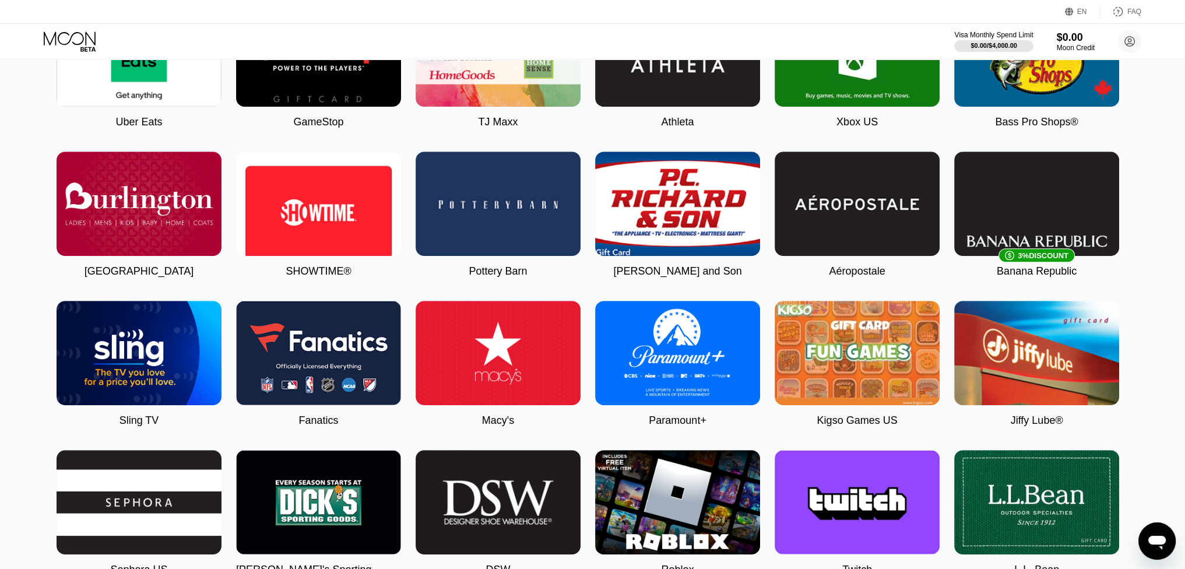
scroll to position [687, 5]
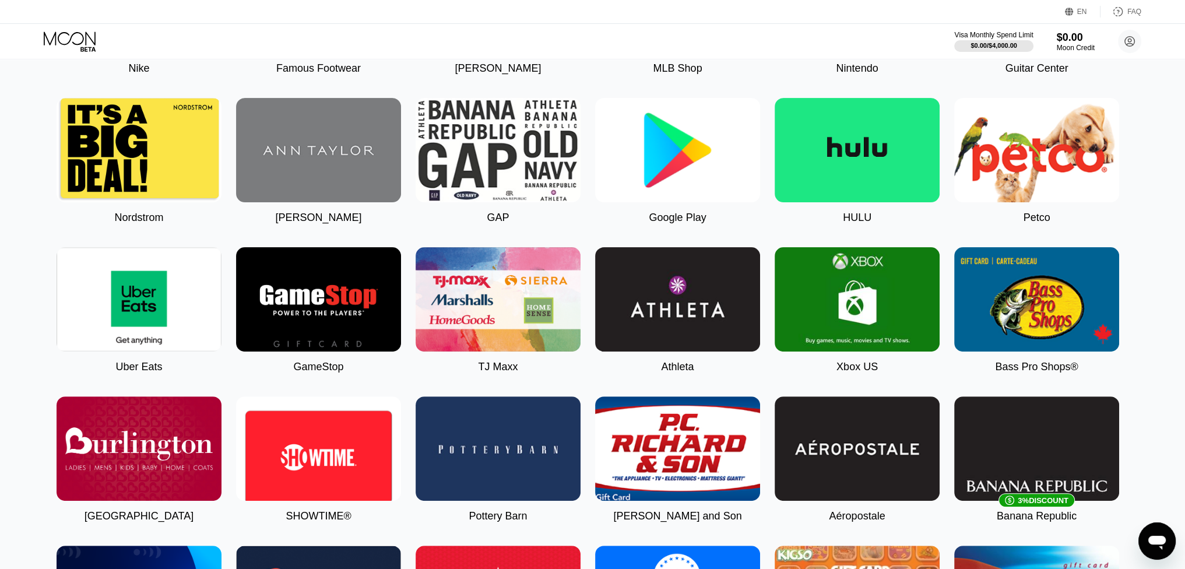
click at [77, 43] on icon at bounding box center [71, 41] width 54 height 20
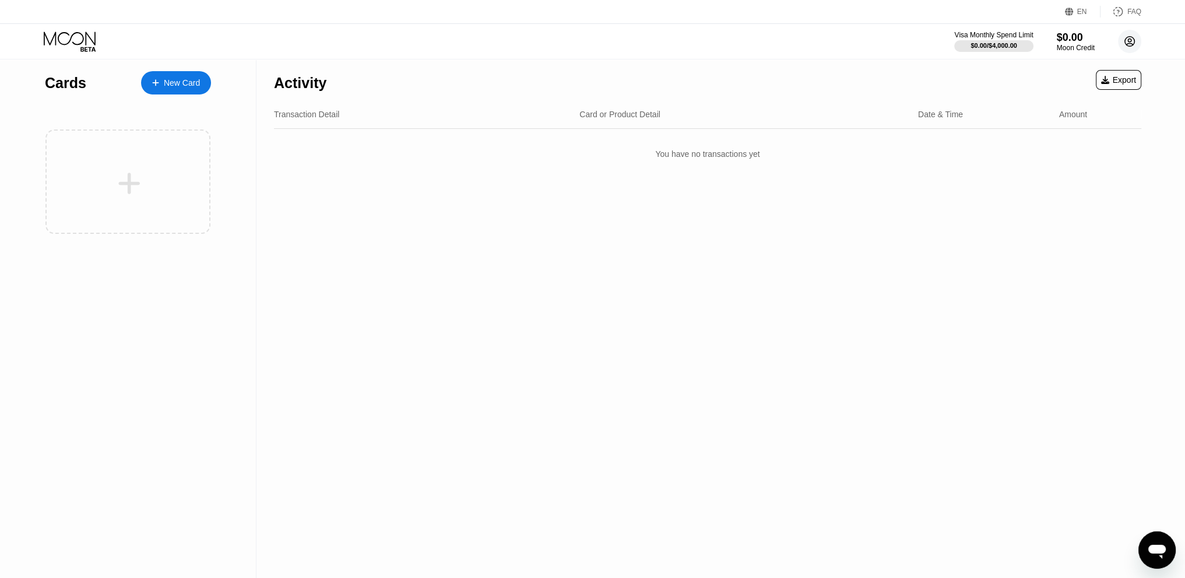
click at [1137, 36] on circle at bounding box center [1129, 41] width 23 height 23
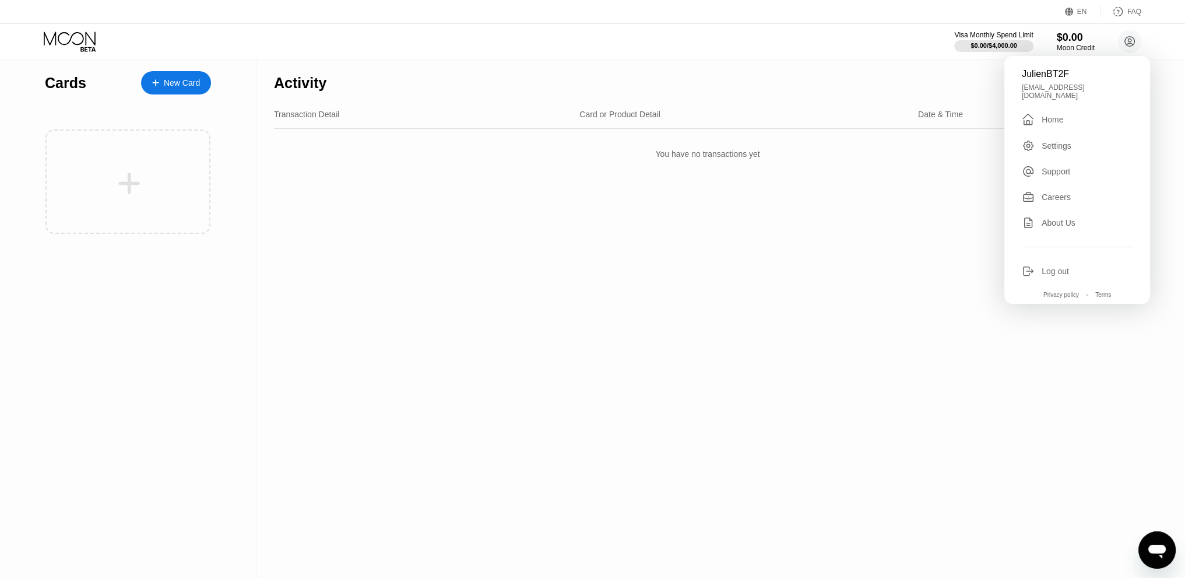
click at [1049, 115] on div "Home" at bounding box center [1053, 119] width 22 height 9
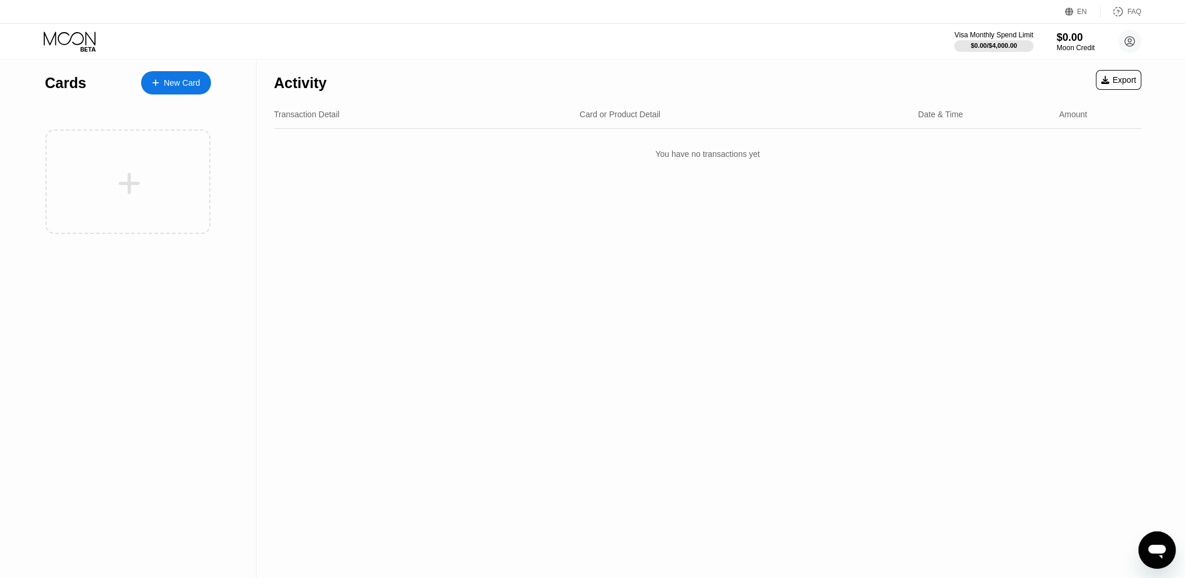
click at [1122, 84] on div "Export" at bounding box center [1118, 79] width 35 height 9
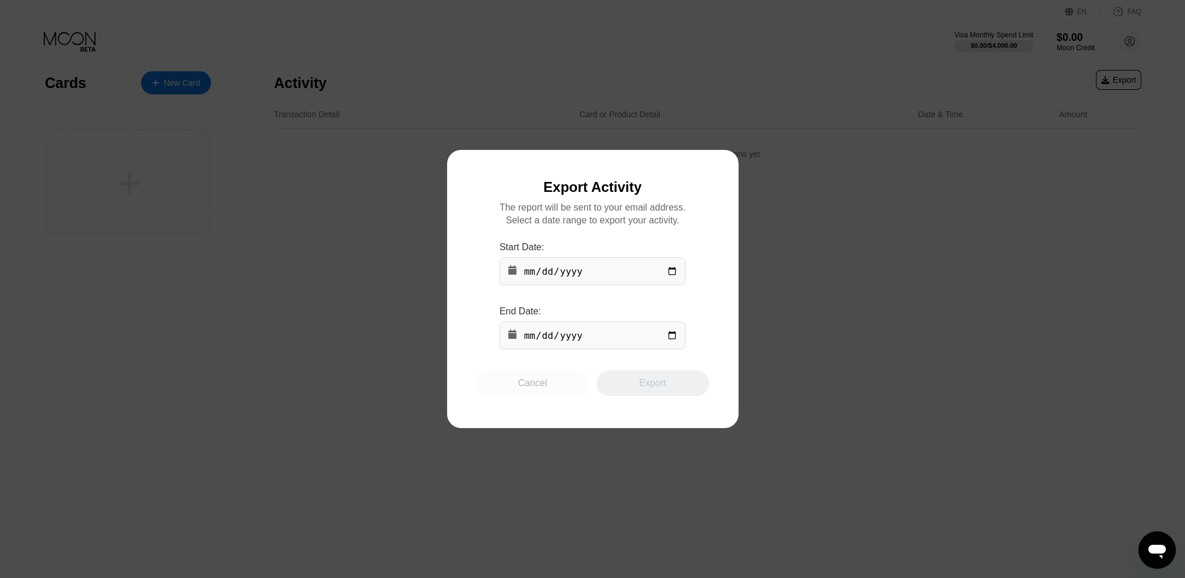
click at [534, 396] on div "Cancel" at bounding box center [532, 383] width 113 height 26
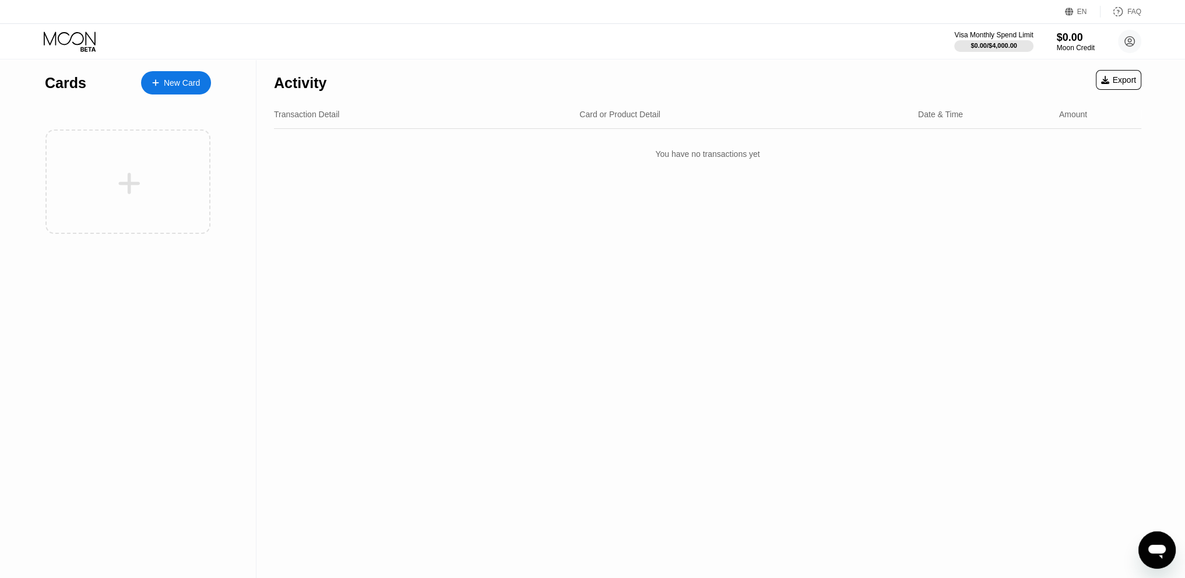
click at [1038, 192] on div "Activity Export Transaction Detail Card or Product Detail Date & Time Amount Yo…" at bounding box center [708, 318] width 903 height 518
click at [1130, 43] on circle at bounding box center [1129, 41] width 23 height 23
